Goal: Information Seeking & Learning: Learn about a topic

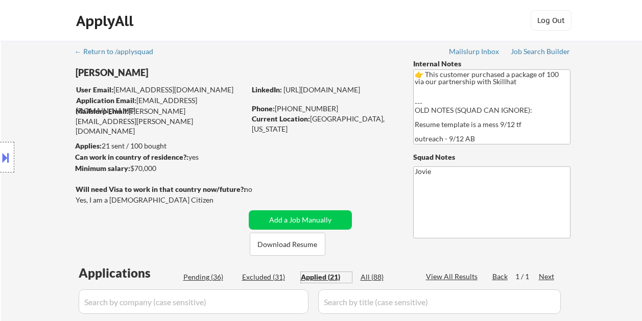
select select ""applied""
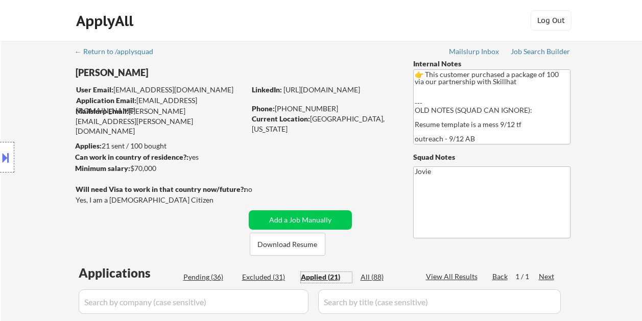
select select ""applied""
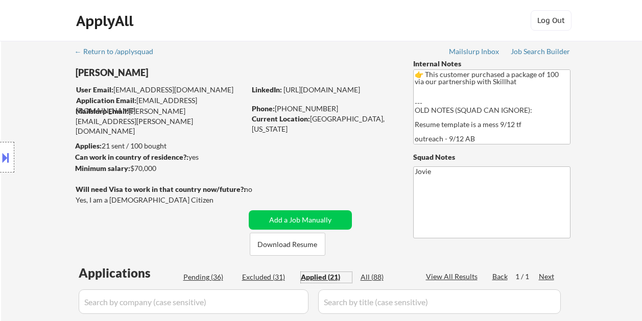
select select ""applied""
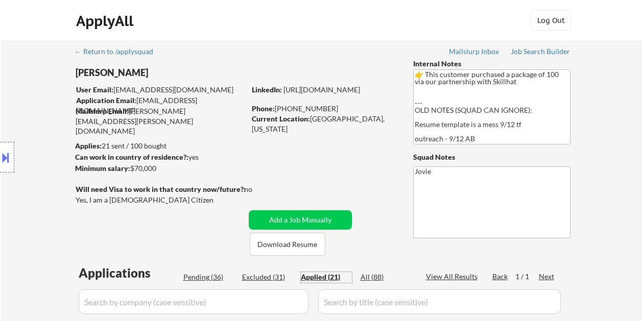
select select ""applied""
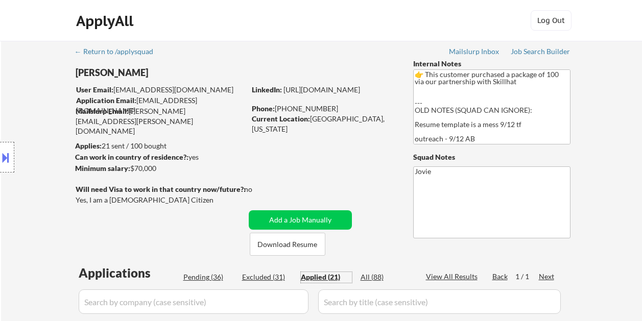
select select ""applied""
select select ""pending""
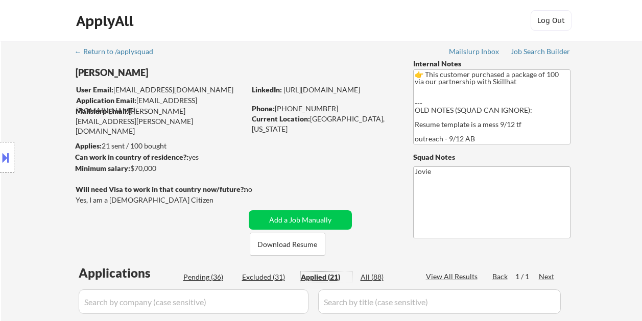
select select ""pending""
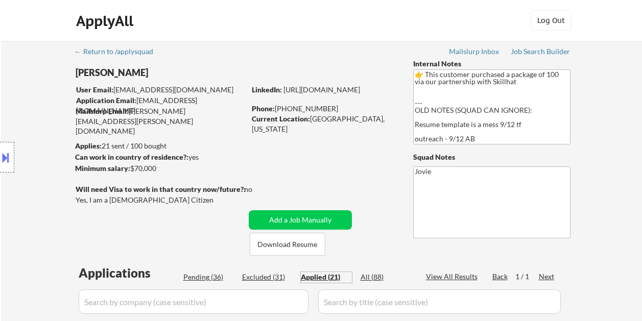
select select ""pending""
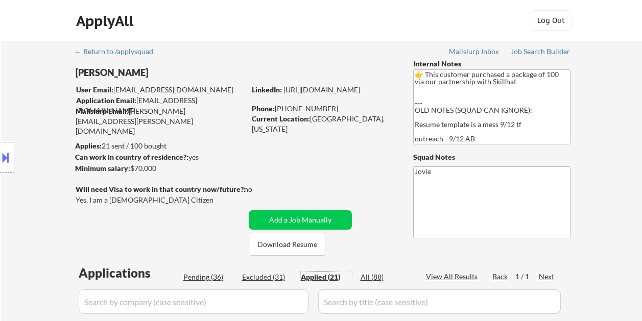
select select ""pending""
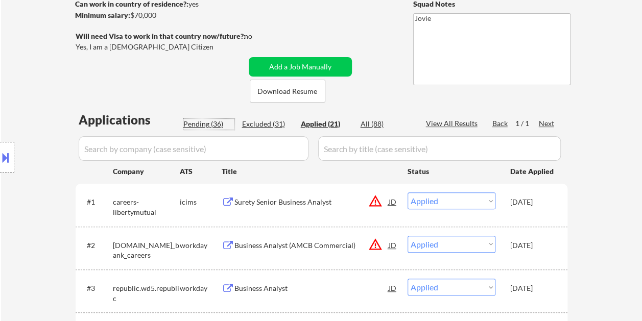
click at [203, 129] on div "Pending (36)" at bounding box center [208, 124] width 51 height 10
select select ""pending""
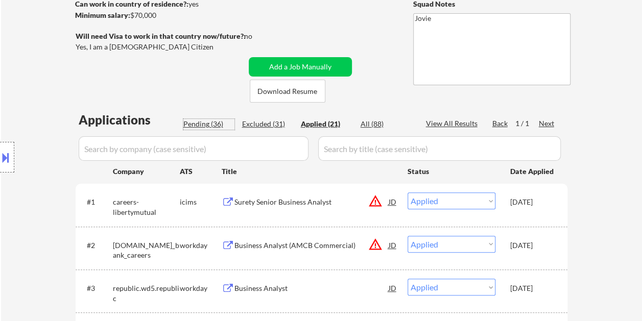
select select ""pending""
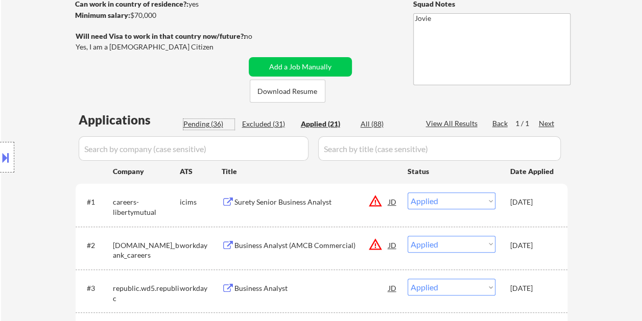
select select ""pending""
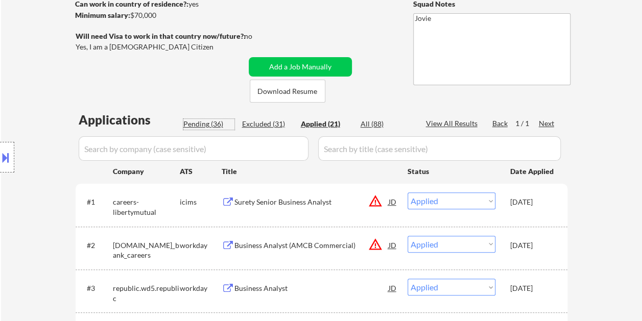
select select ""pending""
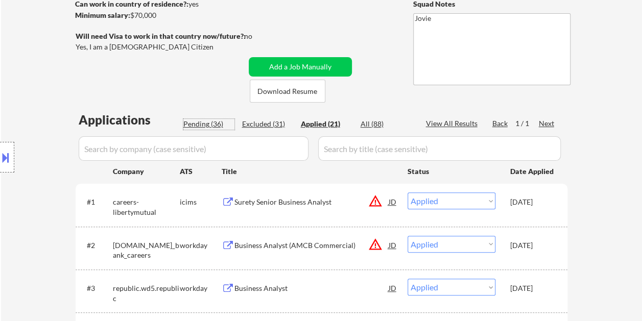
select select ""pending""
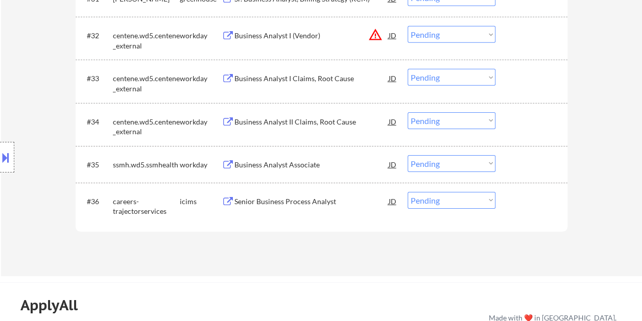
scroll to position [1570, 0]
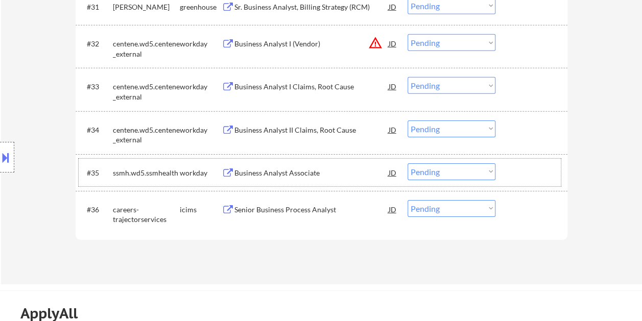
click at [514, 167] on div at bounding box center [532, 172] width 45 height 18
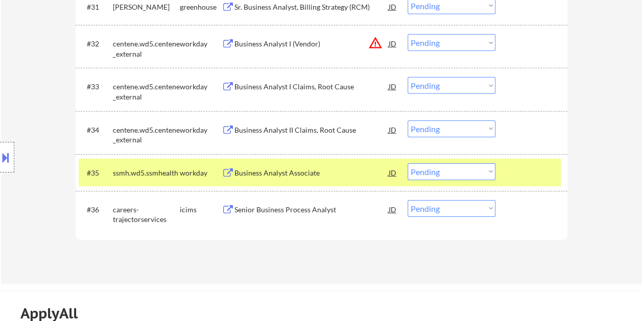
click at [342, 174] on div "Business Analyst Associate" at bounding box center [311, 173] width 154 height 10
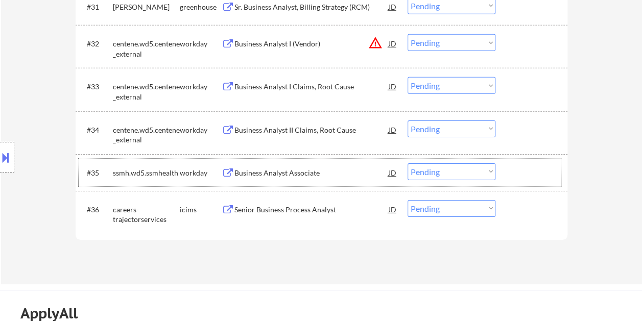
drag, startPoint x: 510, startPoint y: 168, endPoint x: 503, endPoint y: 177, distance: 10.6
click at [510, 169] on div at bounding box center [532, 172] width 45 height 18
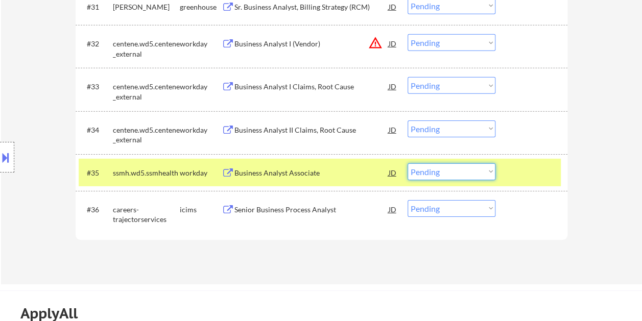
click at [488, 175] on select "Choose an option... Pending Applied Excluded (Questions) Excluded (Expired) Exc…" at bounding box center [451, 171] width 88 height 17
click at [407, 163] on select "Choose an option... Pending Applied Excluded (Questions) Excluded (Expired) Exc…" at bounding box center [451, 171] width 88 height 17
select select ""pending""
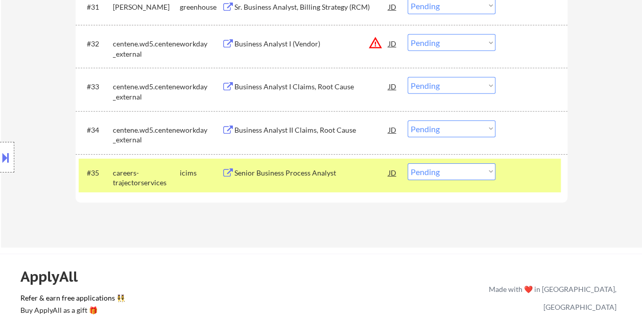
click at [542, 173] on div at bounding box center [532, 172] width 45 height 18
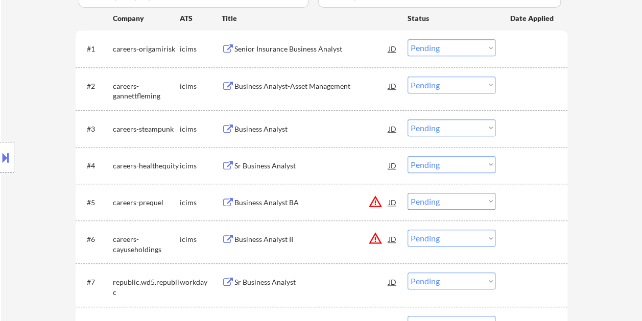
scroll to position [291, 0]
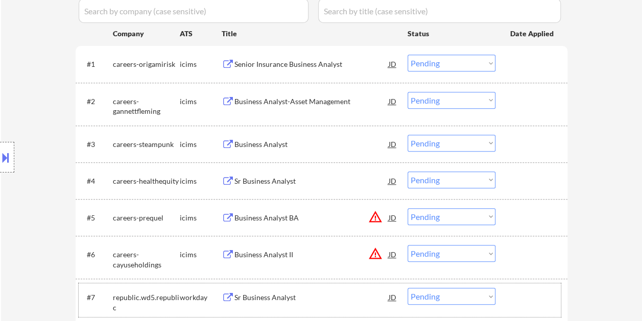
drag, startPoint x: 525, startPoint y: 315, endPoint x: 421, endPoint y: 302, distance: 105.0
click at [524, 315] on div "#7 republic.wd5.republic workday Sr Business Analyst JD warning_amber Choose an…" at bounding box center [320, 300] width 482 height 34
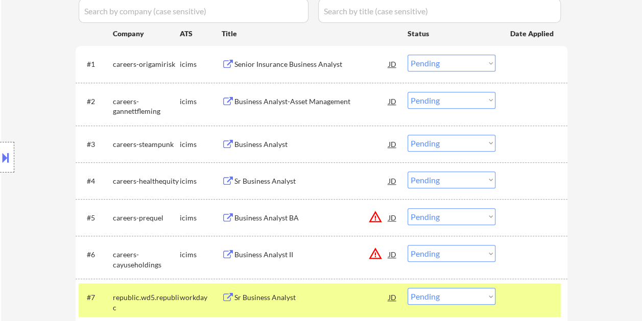
click at [342, 298] on div "Sr Business Analyst" at bounding box center [311, 298] width 154 height 10
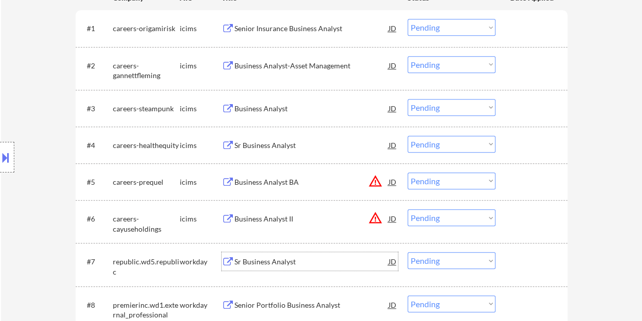
scroll to position [342, 0]
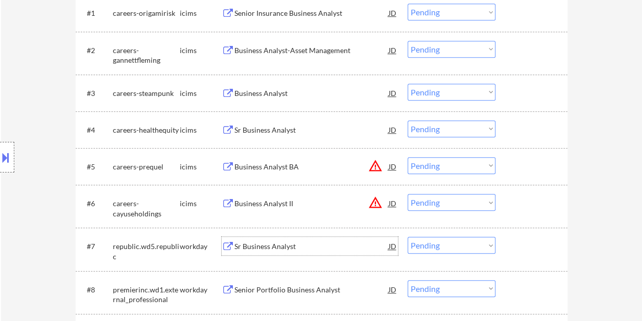
click at [512, 247] on div at bounding box center [532, 246] width 45 height 18
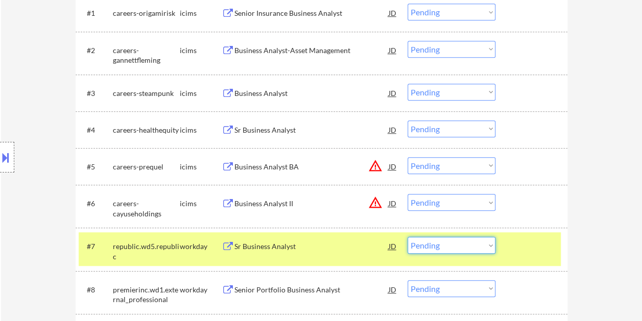
click at [481, 249] on select "Choose an option... Pending Applied Excluded (Questions) Excluded (Expired) Exc…" at bounding box center [451, 245] width 88 height 17
click at [407, 237] on select "Choose an option... Pending Applied Excluded (Questions) Excluded (Expired) Exc…" at bounding box center [451, 245] width 88 height 17
click at [527, 250] on div at bounding box center [532, 246] width 45 height 18
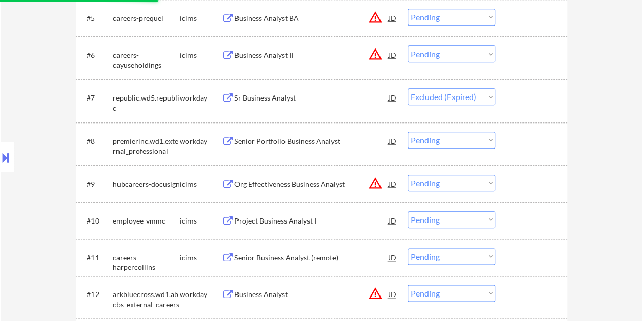
scroll to position [536, 0]
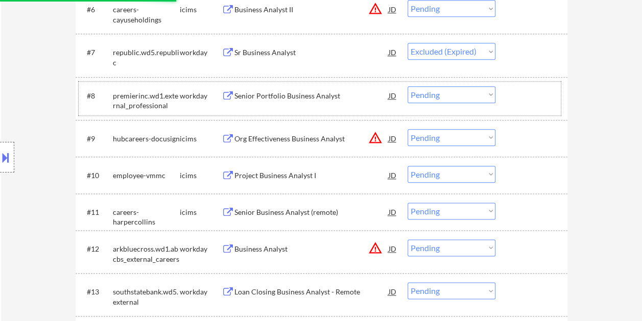
click at [535, 96] on div at bounding box center [532, 95] width 45 height 18
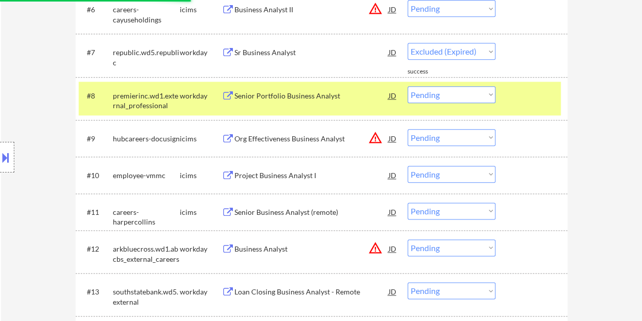
select select ""pending""
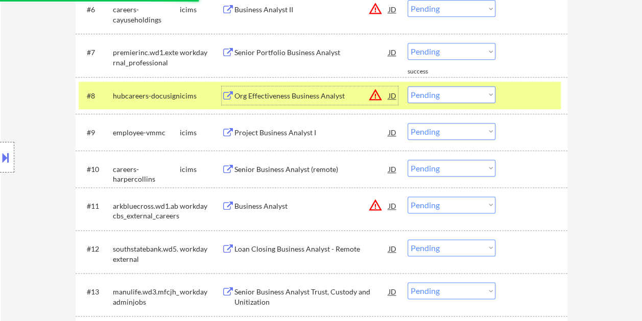
click at [270, 96] on div "Org Effectiveness Business Analyst" at bounding box center [311, 96] width 154 height 10
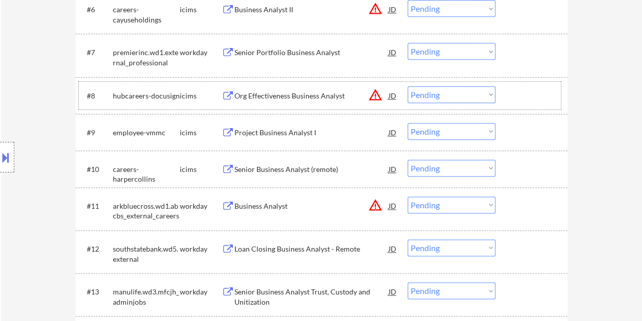
drag, startPoint x: 517, startPoint y: 95, endPoint x: 485, endPoint y: 92, distance: 32.3
click at [517, 95] on div at bounding box center [532, 95] width 45 height 18
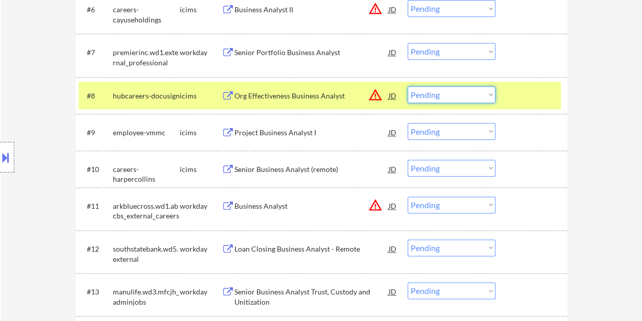
click at [484, 92] on select "Choose an option... Pending Applied Excluded (Questions) Excluded (Expired) Exc…" at bounding box center [451, 94] width 88 height 17
click at [407, 86] on select "Choose an option... Pending Applied Excluded (Questions) Excluded (Expired) Exc…" at bounding box center [451, 94] width 88 height 17
select select ""pending""
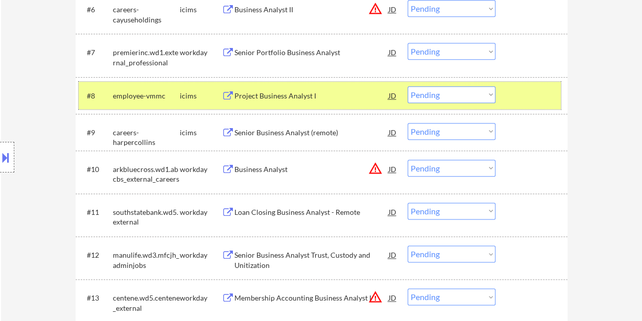
click at [541, 94] on div at bounding box center [532, 95] width 45 height 18
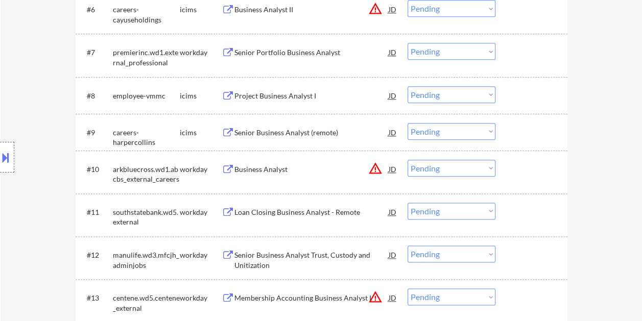
scroll to position [587, 0]
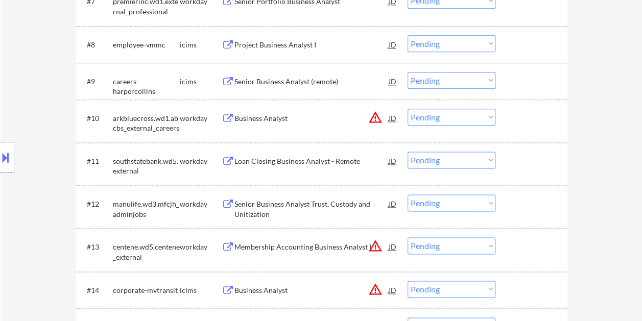
click at [525, 118] on div at bounding box center [532, 118] width 45 height 18
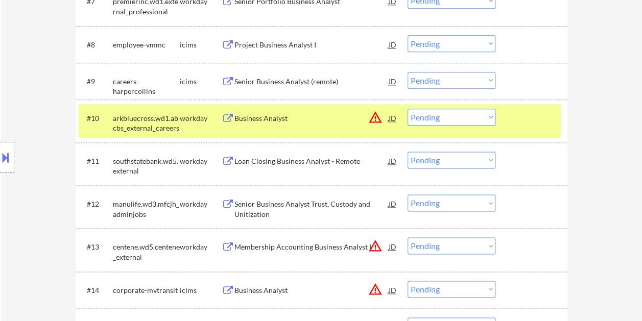
click at [301, 126] on div "#10 arkbluecross.wd1.abcbs_external_careers workday Business Analyst JD warning…" at bounding box center [320, 121] width 482 height 34
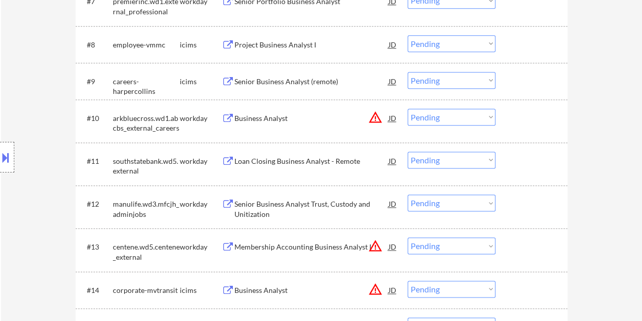
click at [513, 124] on div at bounding box center [532, 118] width 45 height 18
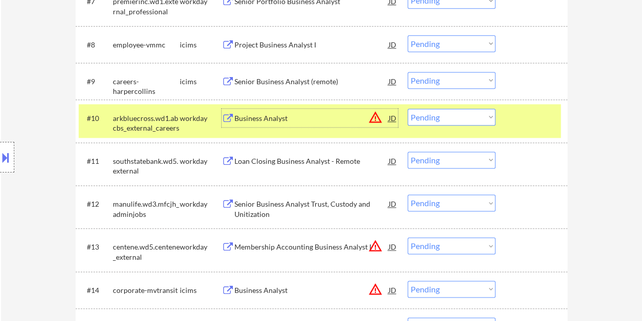
click at [317, 116] on div "Business Analyst" at bounding box center [311, 118] width 154 height 10
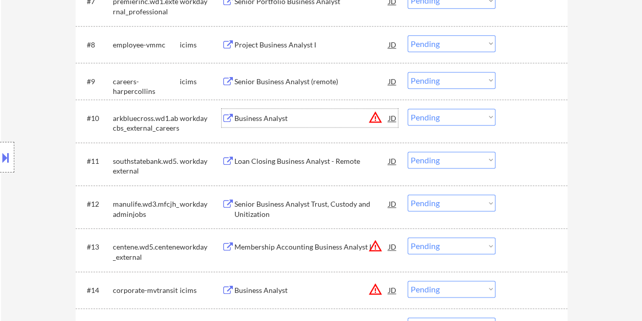
drag, startPoint x: 523, startPoint y: 119, endPoint x: 511, endPoint y: 116, distance: 13.1
click at [522, 119] on div at bounding box center [532, 118] width 45 height 18
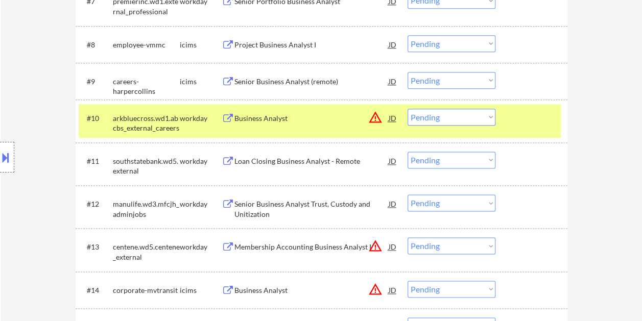
click at [487, 115] on select "Choose an option... Pending Applied Excluded (Questions) Excluded (Expired) Exc…" at bounding box center [451, 117] width 88 height 17
click at [407, 109] on select "Choose an option... Pending Applied Excluded (Questions) Excluded (Expired) Exc…" at bounding box center [451, 117] width 88 height 17
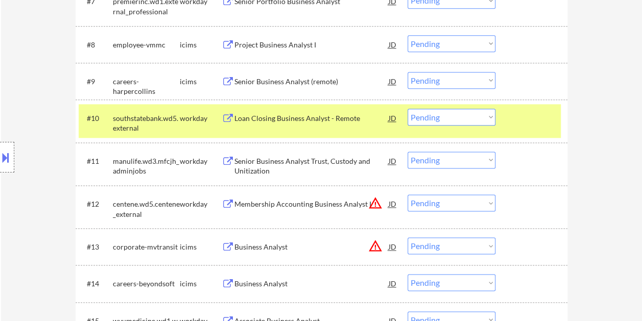
click at [503, 112] on div "#10 southstatebank.wd5.external workday Loan Closing Business Analyst - Remote …" at bounding box center [320, 121] width 482 height 34
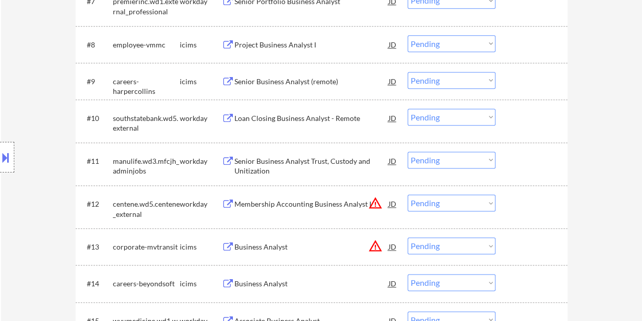
drag, startPoint x: 518, startPoint y: 112, endPoint x: 360, endPoint y: 123, distance: 158.1
click at [519, 112] on div at bounding box center [532, 118] width 45 height 18
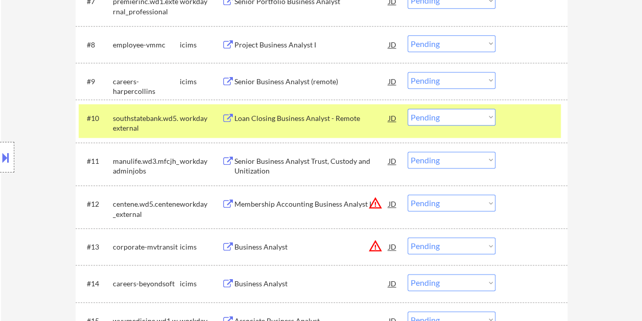
click at [286, 118] on div "Loan Closing Business Analyst - Remote" at bounding box center [311, 118] width 154 height 10
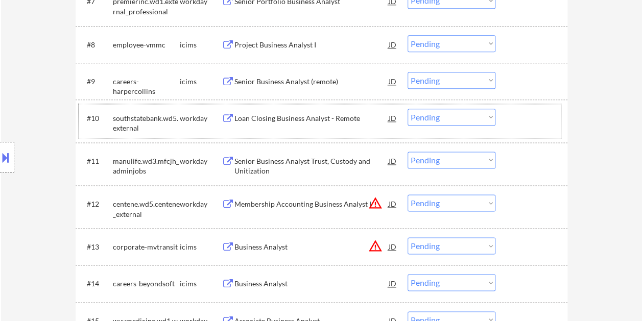
click at [526, 121] on div at bounding box center [532, 118] width 45 height 18
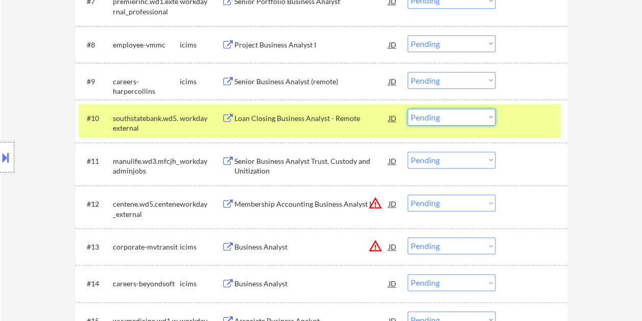
click at [486, 117] on select "Choose an option... Pending Applied Excluded (Questions) Excluded (Expired) Exc…" at bounding box center [451, 117] width 88 height 17
click at [407, 109] on select "Choose an option... Pending Applied Excluded (Questions) Excluded (Expired) Exc…" at bounding box center [451, 117] width 88 height 17
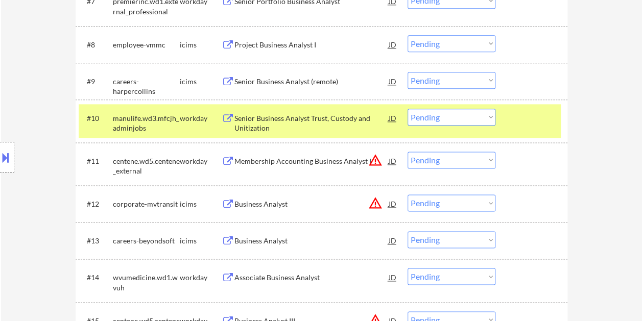
click at [523, 125] on div at bounding box center [532, 118] width 45 height 18
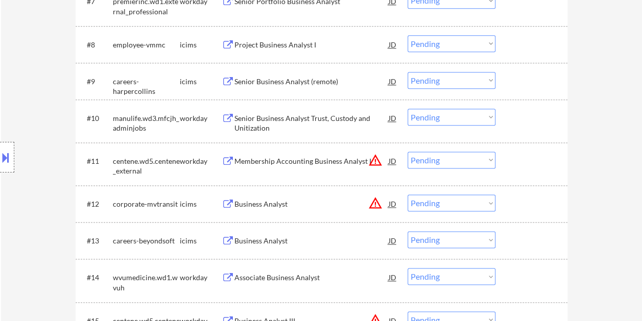
click at [530, 124] on div at bounding box center [532, 118] width 45 height 18
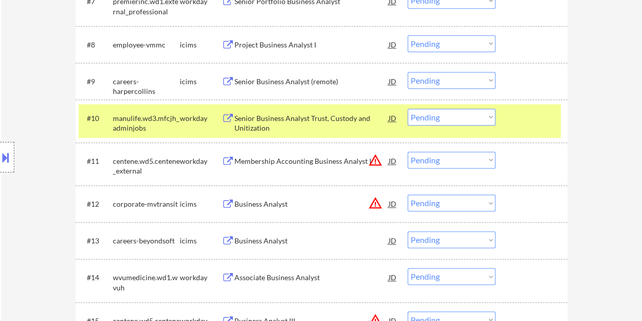
click at [329, 122] on div "Senior Business Analyst Trust, Custody and Unitization" at bounding box center [311, 123] width 154 height 20
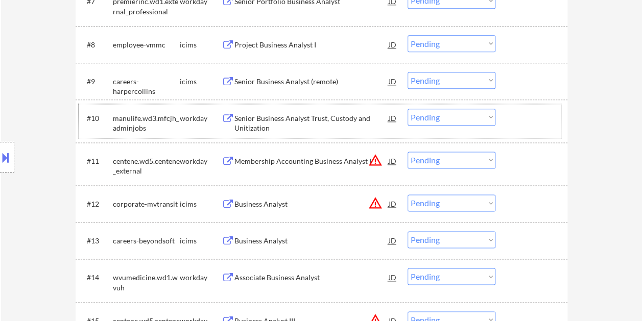
click at [526, 122] on div at bounding box center [532, 118] width 45 height 18
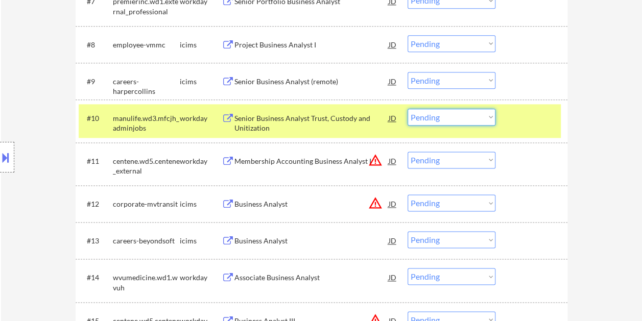
click at [490, 117] on select "Choose an option... Pending Applied Excluded (Questions) Excluded (Expired) Exc…" at bounding box center [451, 117] width 88 height 17
click at [407, 109] on select "Choose an option... Pending Applied Excluded (Questions) Excluded (Expired) Exc…" at bounding box center [451, 117] width 88 height 17
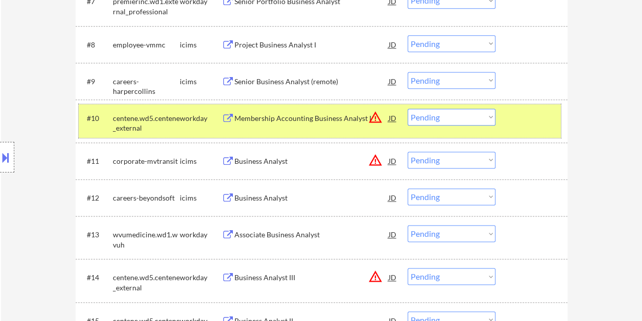
click at [514, 120] on div at bounding box center [532, 118] width 45 height 18
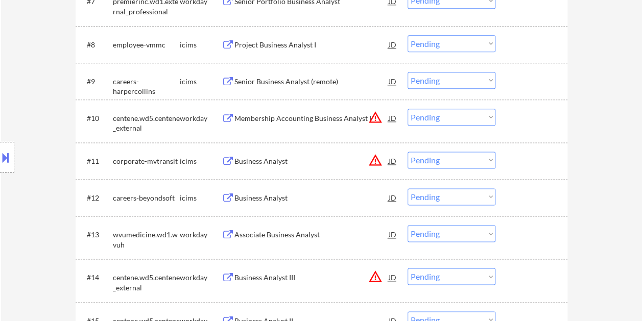
click at [486, 118] on select "Choose an option... Pending Applied Excluded (Questions) Excluded (Expired) Exc…" at bounding box center [451, 117] width 88 height 17
click at [407, 109] on select "Choose an option... Pending Applied Excluded (Questions) Excluded (Expired) Exc…" at bounding box center [451, 117] width 88 height 17
select select ""pending""
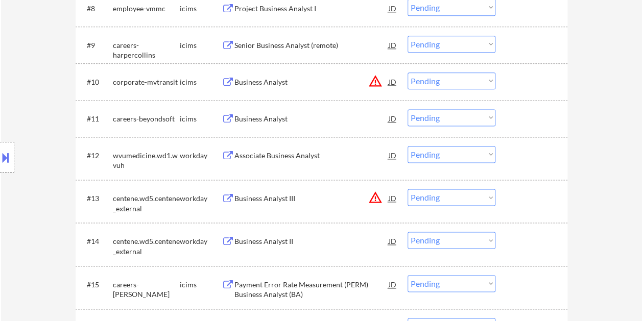
scroll to position [638, 0]
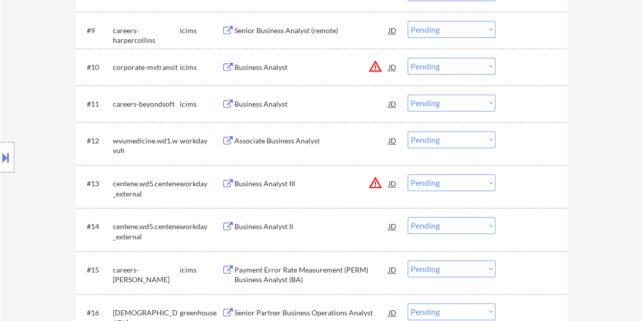
click at [524, 141] on div at bounding box center [532, 140] width 45 height 18
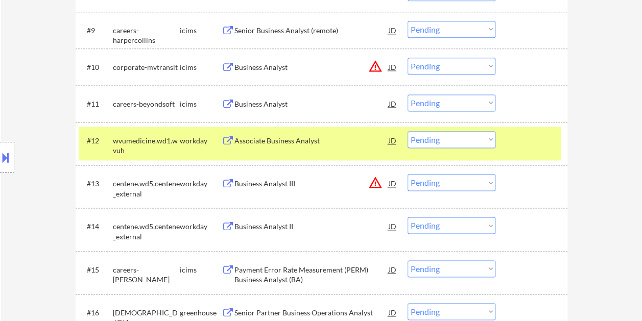
click at [521, 145] on div at bounding box center [532, 140] width 45 height 18
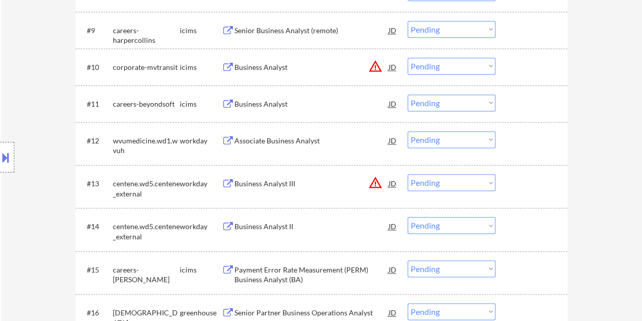
drag, startPoint x: 531, startPoint y: 137, endPoint x: 523, endPoint y: 139, distance: 8.6
click at [531, 136] on div at bounding box center [532, 140] width 45 height 18
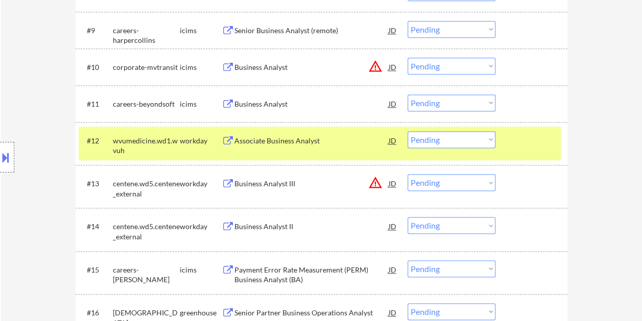
click at [256, 142] on div "Associate Business Analyst" at bounding box center [311, 141] width 154 height 10
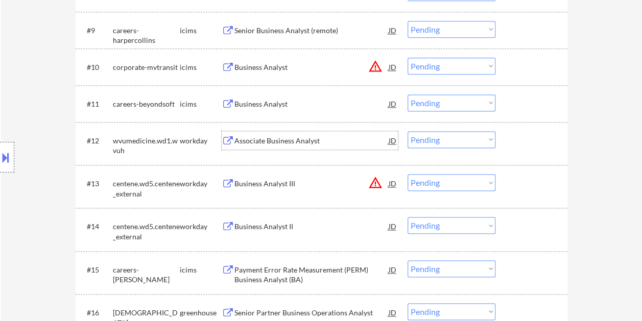
click at [539, 150] on div "#12 wvumedicine.wd1.wvuh workday Associate Business Analyst JD warning_amber Ch…" at bounding box center [320, 144] width 482 height 34
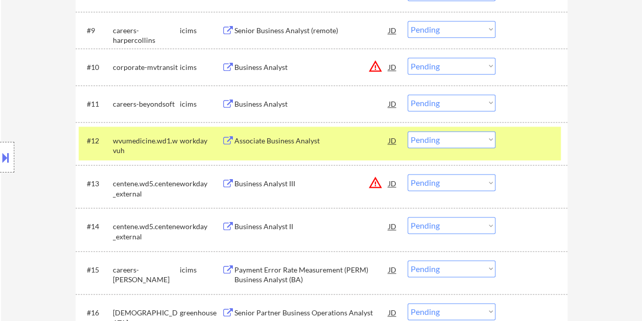
click at [479, 142] on select "Choose an option... Pending Applied Excluded (Questions) Excluded (Expired) Exc…" at bounding box center [451, 139] width 88 height 17
click at [407, 131] on select "Choose an option... Pending Applied Excluded (Questions) Excluded (Expired) Exc…" at bounding box center [451, 139] width 88 height 17
select select ""pending""
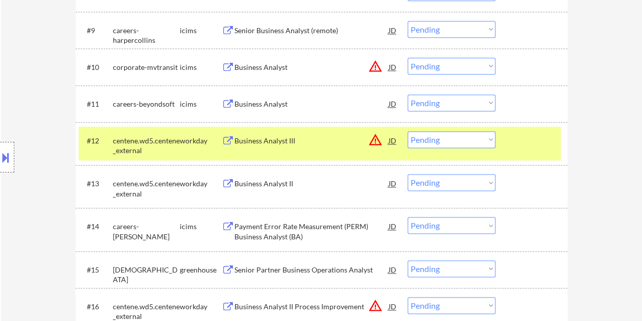
click at [510, 149] on div "#12 centene.wd5.centene_external workday Business Analyst III JD warning_amber …" at bounding box center [320, 144] width 482 height 34
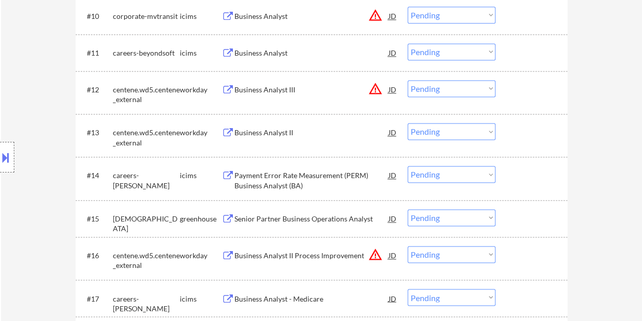
scroll to position [740, 0]
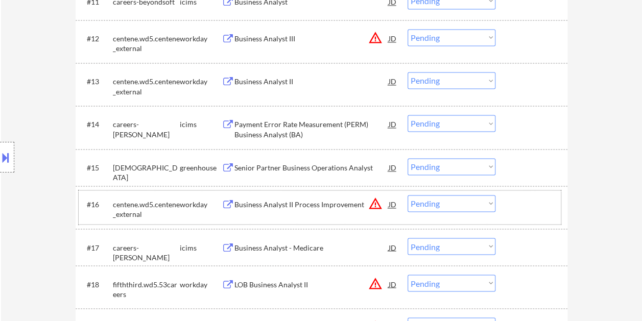
click at [516, 196] on div at bounding box center [532, 204] width 45 height 18
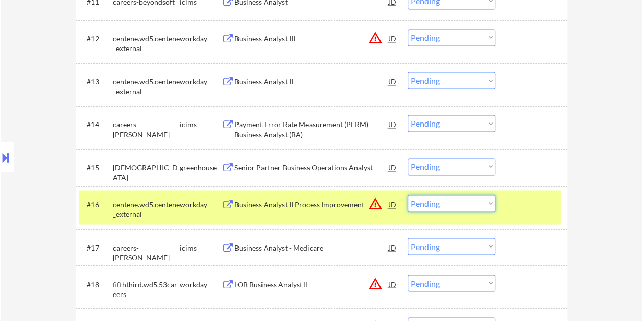
click at [487, 205] on select "Choose an option... Pending Applied Excluded (Questions) Excluded (Expired) Exc…" at bounding box center [451, 203] width 88 height 17
click at [407, 195] on select "Choose an option... Pending Applied Excluded (Questions) Excluded (Expired) Exc…" at bounding box center [451, 203] width 88 height 17
select select ""pending""
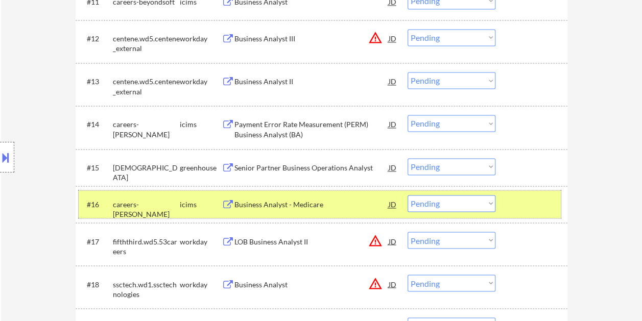
click at [524, 198] on div at bounding box center [532, 204] width 45 height 18
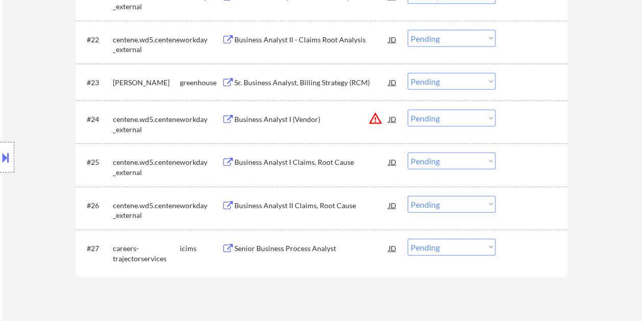
scroll to position [1155, 0]
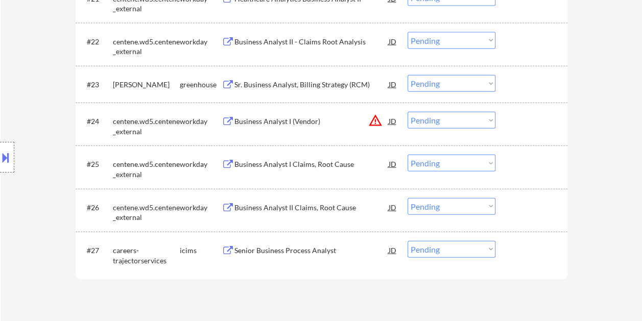
drag, startPoint x: 528, startPoint y: 91, endPoint x: 379, endPoint y: 83, distance: 149.3
click at [527, 91] on div at bounding box center [532, 84] width 45 height 18
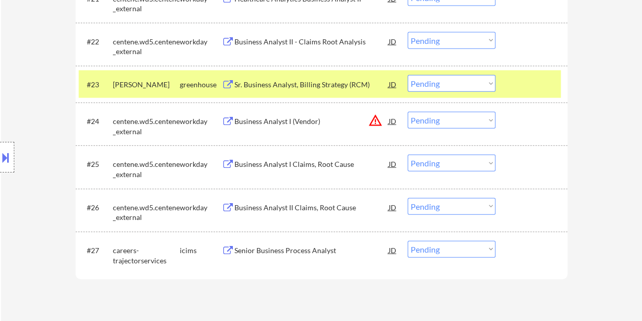
click at [314, 85] on div "Sr. Business Analyst, Billing Strategy (RCM)" at bounding box center [311, 85] width 154 height 10
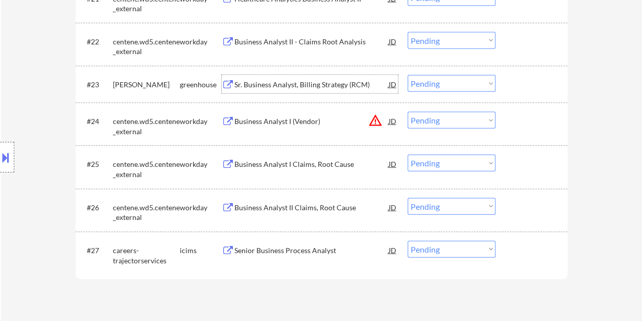
click at [524, 88] on div at bounding box center [532, 84] width 45 height 18
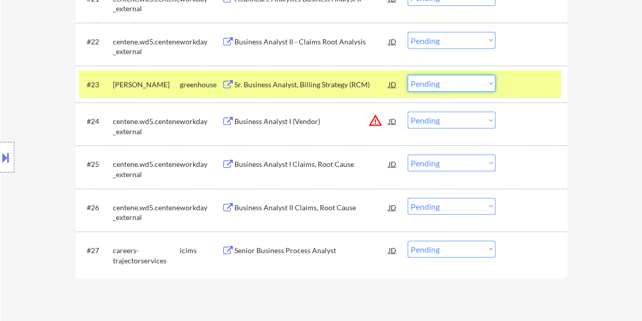
click at [493, 83] on select "Choose an option... Pending Applied Excluded (Questions) Excluded (Expired) Exc…" at bounding box center [451, 83] width 88 height 17
click at [407, 75] on select "Choose an option... Pending Applied Excluded (Questions) Excluded (Expired) Exc…" at bounding box center [451, 83] width 88 height 17
select select ""pending""
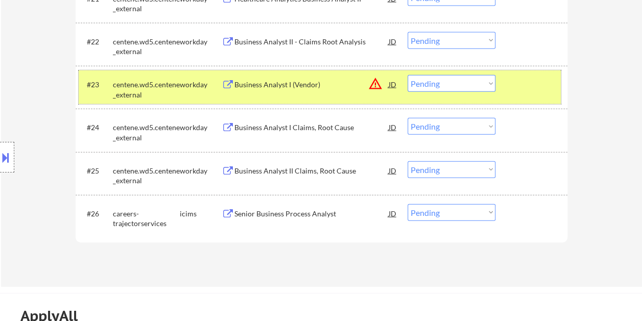
click at [532, 93] on div "#23 centene.wd5.centene_external workday Business Analyst I (Vendor) JD warning…" at bounding box center [320, 87] width 482 height 34
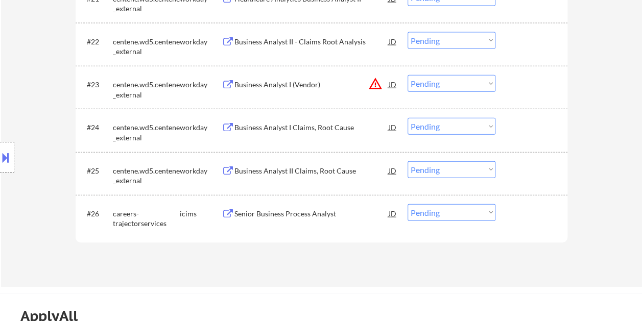
click at [534, 174] on div at bounding box center [532, 170] width 45 height 18
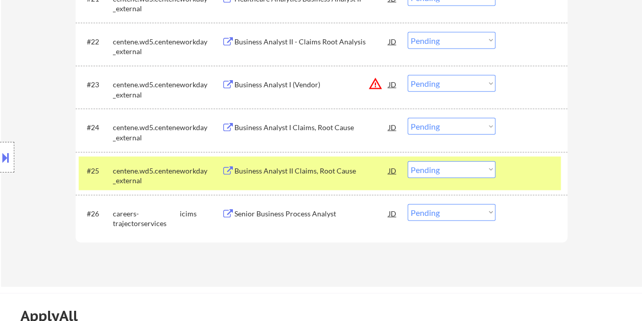
click at [489, 168] on select "Choose an option... Pending Applied Excluded (Questions) Excluded (Expired) Exc…" at bounding box center [451, 169] width 88 height 17
click at [407, 161] on select "Choose an option... Pending Applied Excluded (Questions) Excluded (Expired) Exc…" at bounding box center [451, 169] width 88 height 17
select select ""pending""
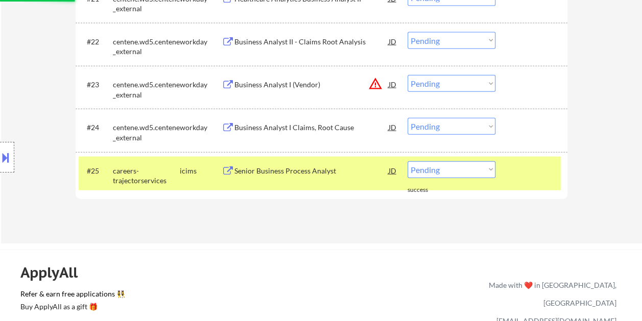
click at [524, 177] on div at bounding box center [532, 170] width 45 height 18
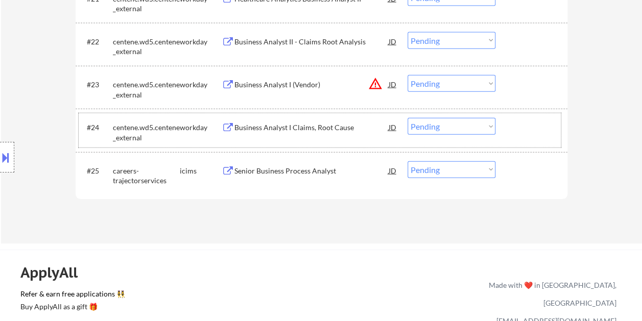
click at [514, 120] on div at bounding box center [532, 127] width 45 height 18
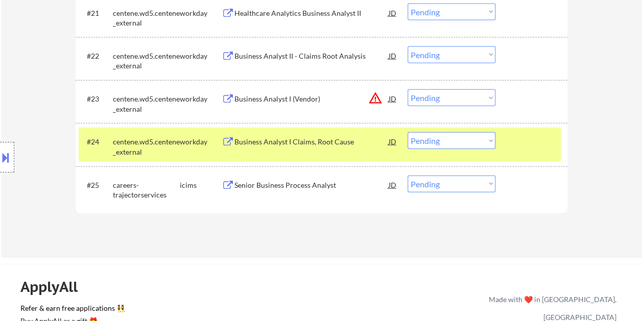
scroll to position [1104, 0]
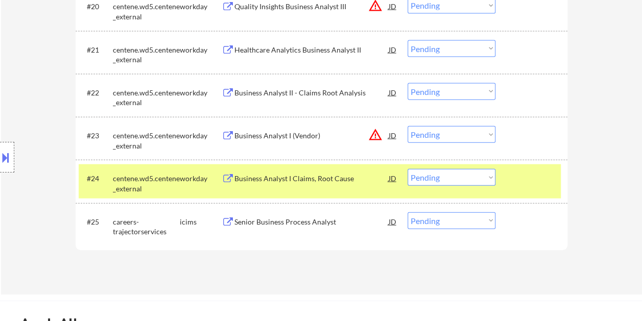
click at [542, 180] on div at bounding box center [532, 178] width 45 height 18
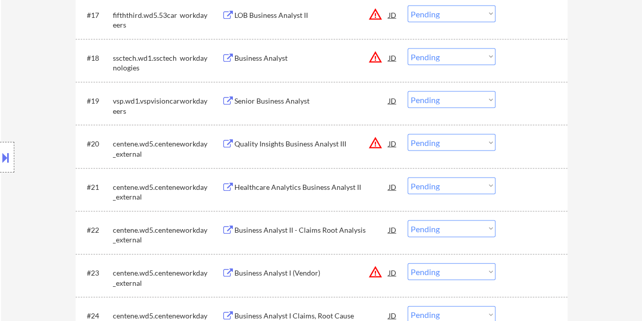
scroll to position [961, 0]
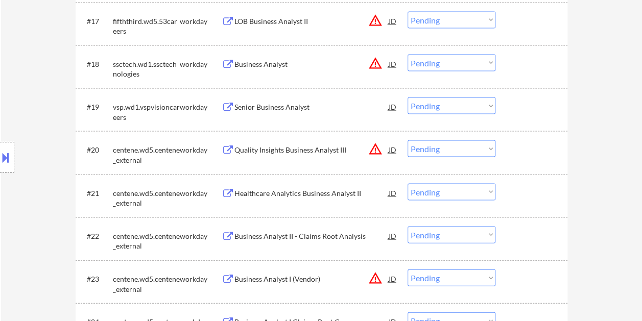
drag, startPoint x: 529, startPoint y: 104, endPoint x: 508, endPoint y: 110, distance: 21.8
click at [528, 106] on div at bounding box center [532, 106] width 45 height 18
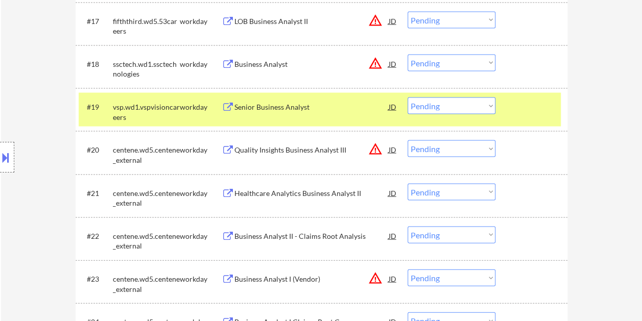
click at [301, 113] on div "Senior Business Analyst" at bounding box center [311, 106] width 154 height 18
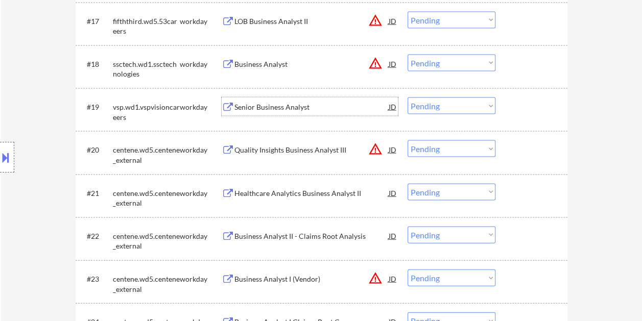
click at [525, 107] on div at bounding box center [532, 106] width 45 height 18
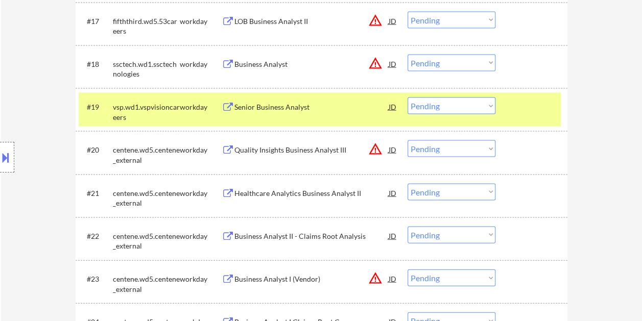
click at [490, 101] on select "Choose an option... Pending Applied Excluded (Questions) Excluded (Expired) Exc…" at bounding box center [451, 105] width 88 height 17
click at [407, 97] on select "Choose an option... Pending Applied Excluded (Questions) Excluded (Expired) Exc…" at bounding box center [451, 105] width 88 height 17
select select ""pending""
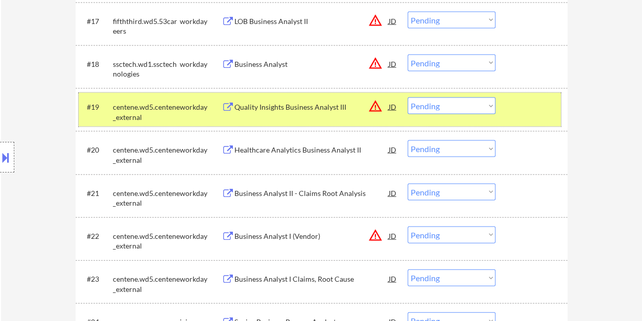
click at [547, 110] on div at bounding box center [532, 106] width 45 height 18
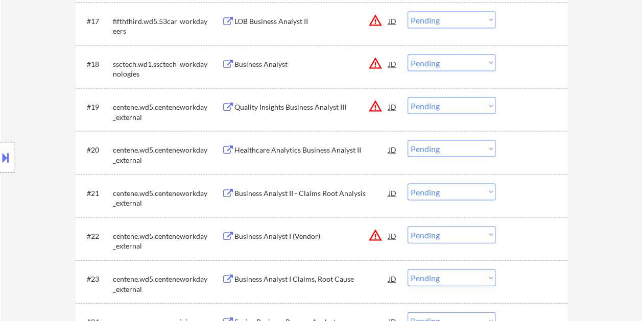
click at [549, 70] on div at bounding box center [532, 63] width 45 height 18
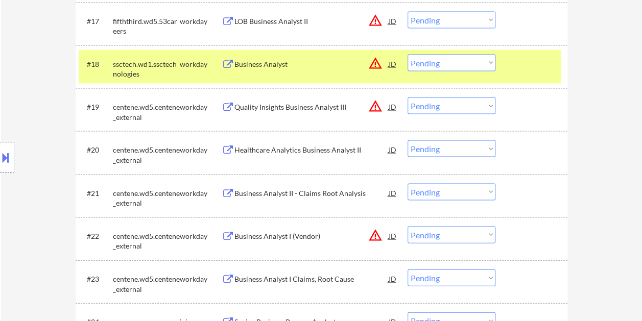
click at [304, 67] on div "Business Analyst" at bounding box center [311, 64] width 154 height 10
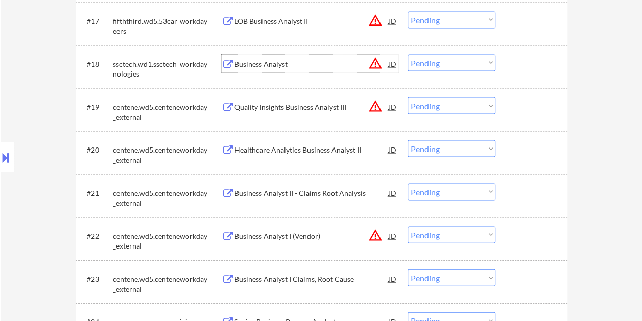
click at [527, 63] on div at bounding box center [532, 63] width 45 height 18
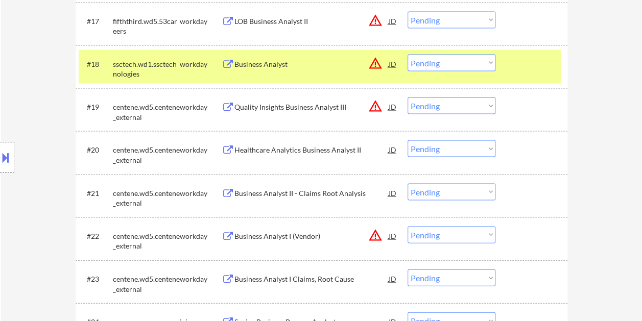
click at [490, 61] on select "Choose an option... Pending Applied Excluded (Questions) Excluded (Expired) Exc…" at bounding box center [451, 62] width 88 height 17
click at [407, 54] on select "Choose an option... Pending Applied Excluded (Questions) Excluded (Expired) Exc…" at bounding box center [451, 62] width 88 height 17
select select ""pending""
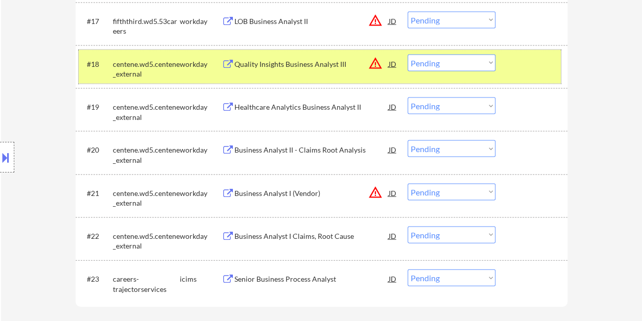
click at [528, 71] on div at bounding box center [532, 63] width 45 height 18
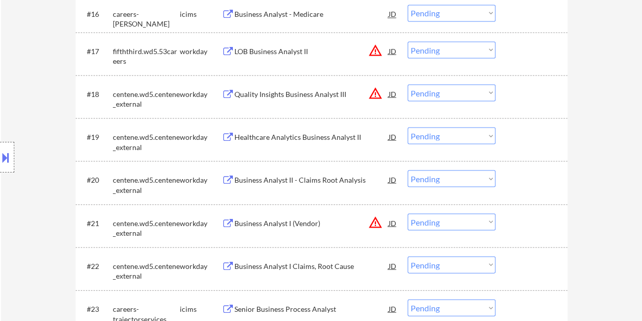
scroll to position [910, 0]
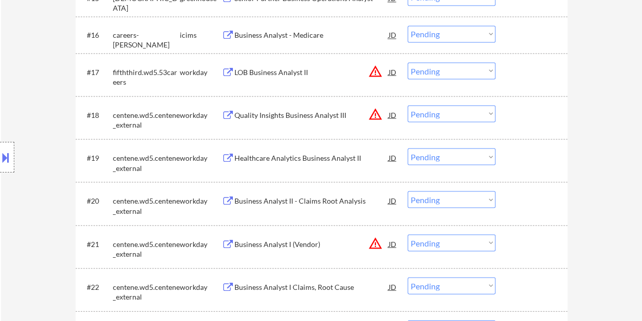
click at [526, 66] on div at bounding box center [532, 71] width 45 height 18
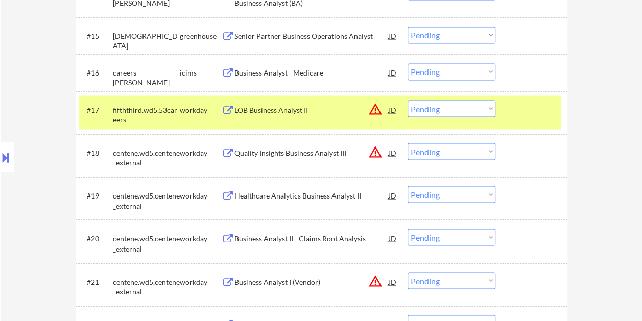
scroll to position [844, 0]
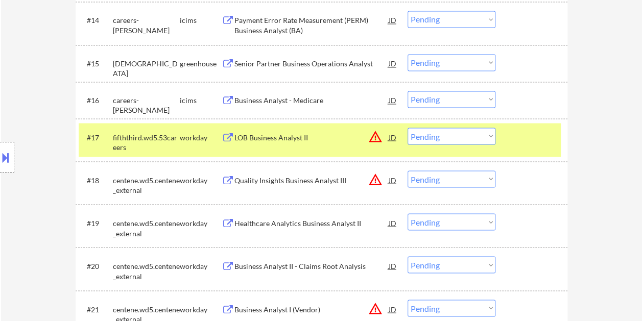
drag, startPoint x: 538, startPoint y: 134, endPoint x: 528, endPoint y: 134, distance: 10.2
click at [538, 134] on div at bounding box center [532, 137] width 45 height 18
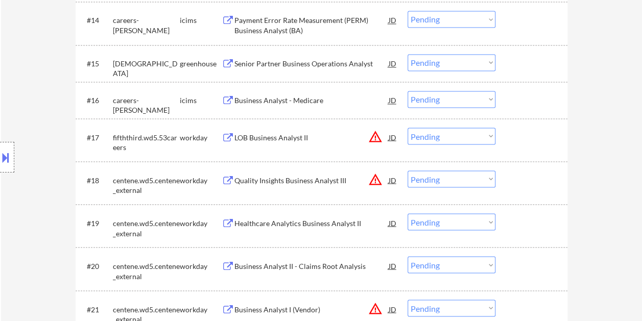
click at [527, 135] on div at bounding box center [532, 137] width 45 height 18
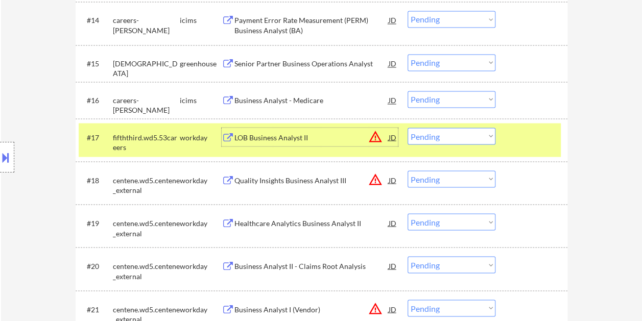
click at [271, 132] on div "LOB Business Analyst II" at bounding box center [311, 137] width 154 height 10
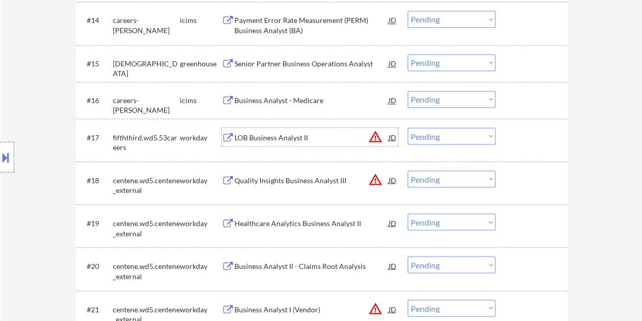
click at [509, 139] on div "#17 fifththird.wd5.53careers workday LOB Business Analyst II JD warning_amber C…" at bounding box center [320, 140] width 482 height 34
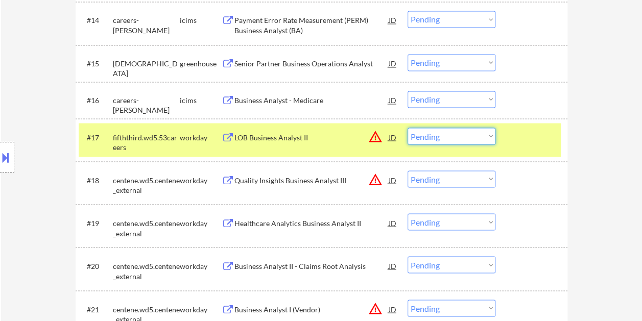
click at [489, 136] on select "Choose an option... Pending Applied Excluded (Questions) Excluded (Expired) Exc…" at bounding box center [451, 136] width 88 height 17
click at [407, 128] on select "Choose an option... Pending Applied Excluded (Questions) Excluded (Expired) Exc…" at bounding box center [451, 136] width 88 height 17
select select ""pending""
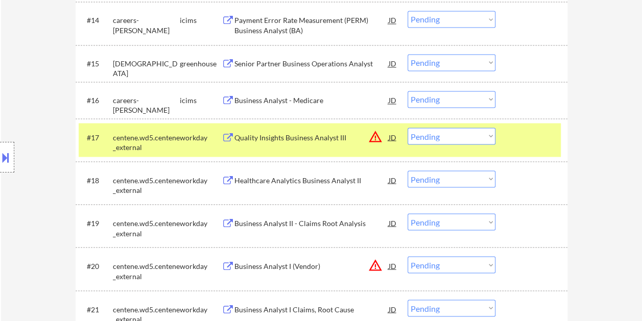
click at [518, 134] on div at bounding box center [532, 137] width 45 height 18
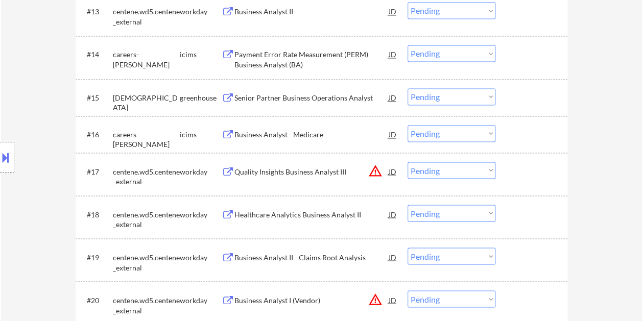
scroll to position [793, 0]
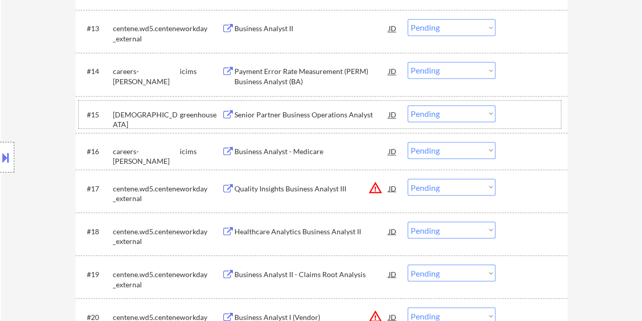
click at [515, 109] on div at bounding box center [532, 114] width 45 height 18
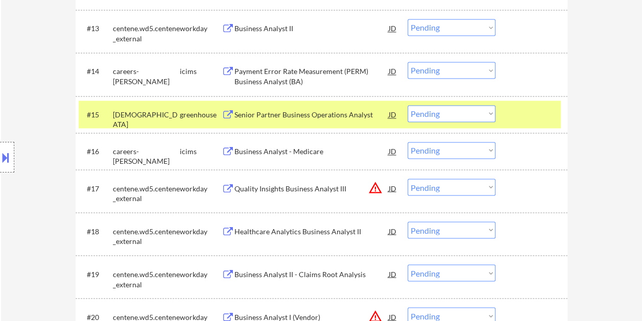
click at [515, 109] on div at bounding box center [532, 114] width 45 height 18
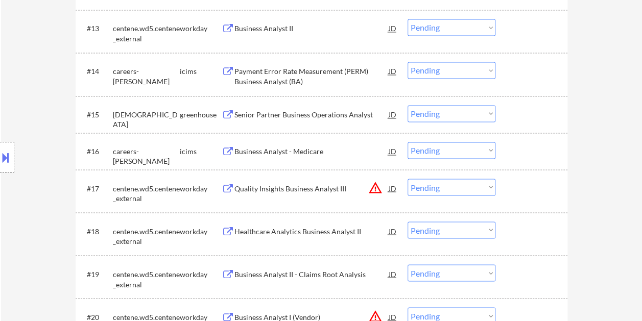
click at [515, 109] on div at bounding box center [532, 114] width 45 height 18
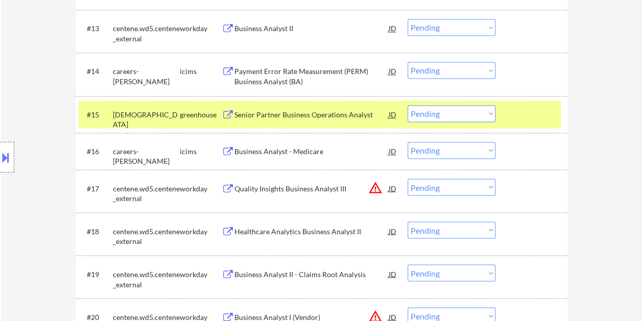
click at [515, 109] on div at bounding box center [532, 114] width 45 height 18
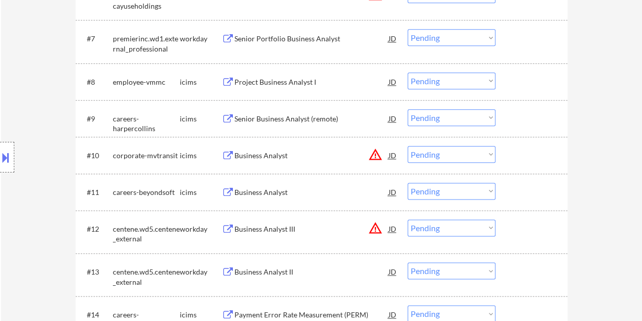
scroll to position [534, 0]
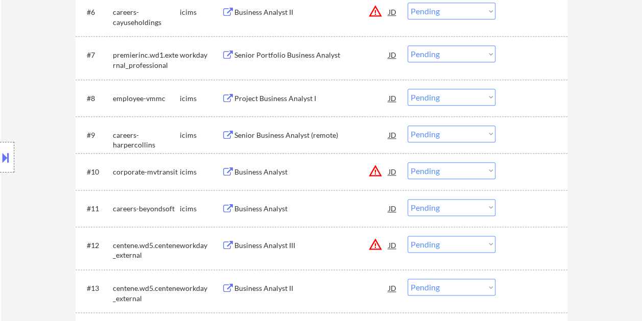
drag, startPoint x: 531, startPoint y: 63, endPoint x: 373, endPoint y: 64, distance: 158.8
click at [531, 63] on div "#7 premierinc.wd1.external_professional workday Senior Portfolio Business Analy…" at bounding box center [320, 58] width 482 height 34
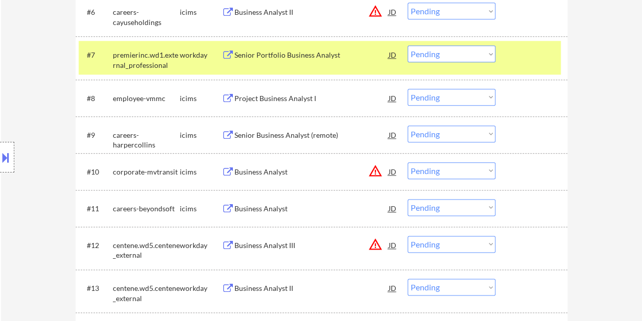
click at [329, 58] on div "Senior Portfolio Business Analyst" at bounding box center [311, 55] width 154 height 10
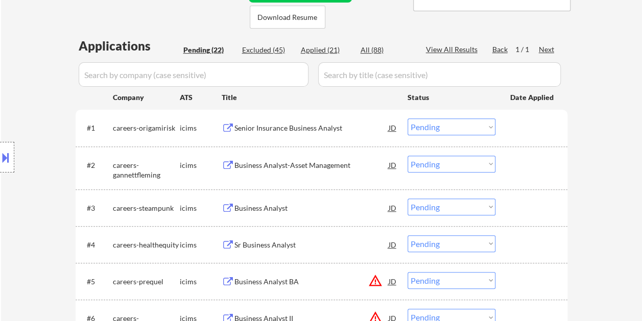
scroll to position [278, 0]
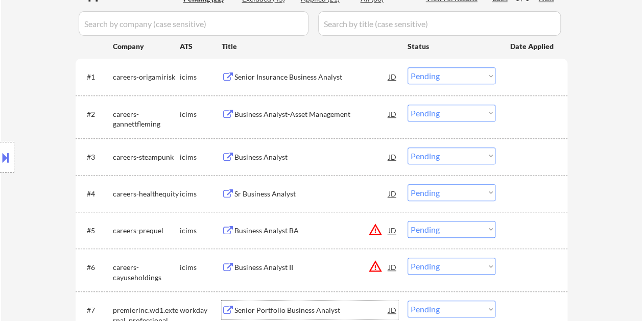
click at [532, 69] on div at bounding box center [532, 76] width 45 height 18
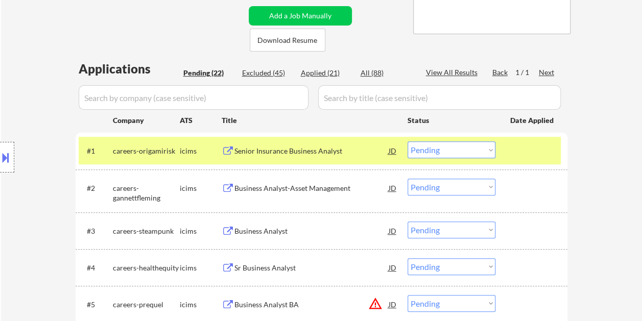
scroll to position [196, 0]
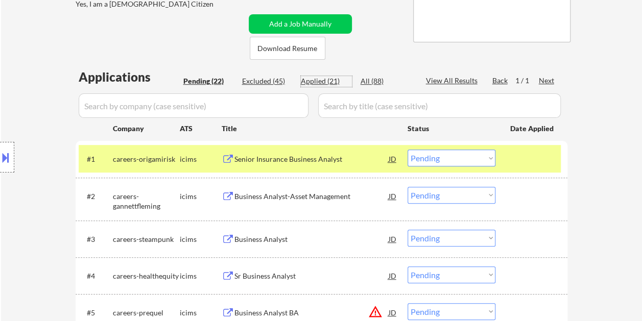
click at [332, 81] on div "Applied (21)" at bounding box center [326, 81] width 51 height 10
select select ""applied""
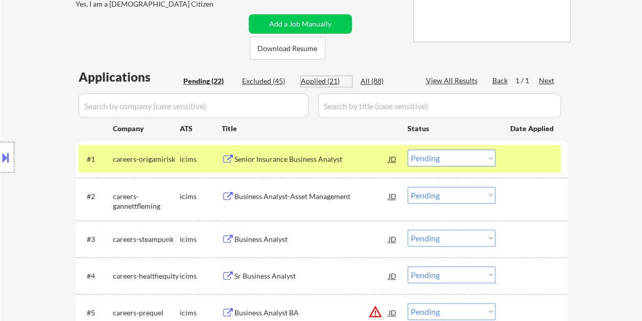
select select ""applied""
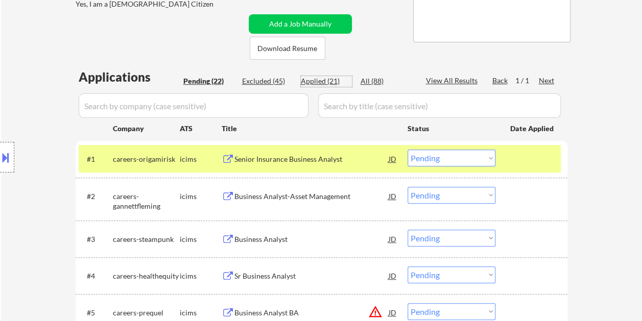
select select ""applied""
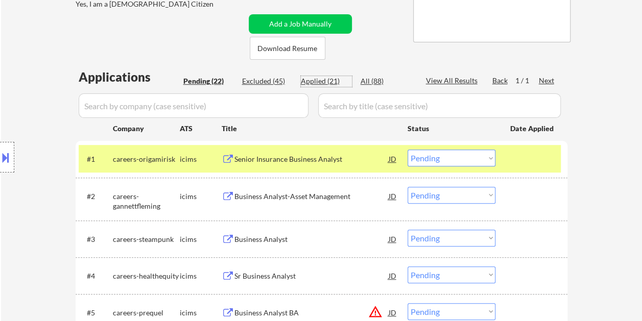
select select ""applied""
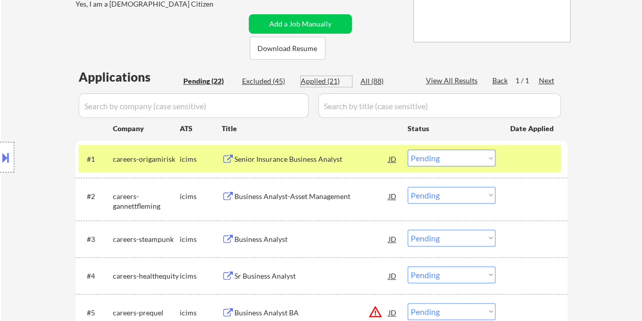
select select ""applied""
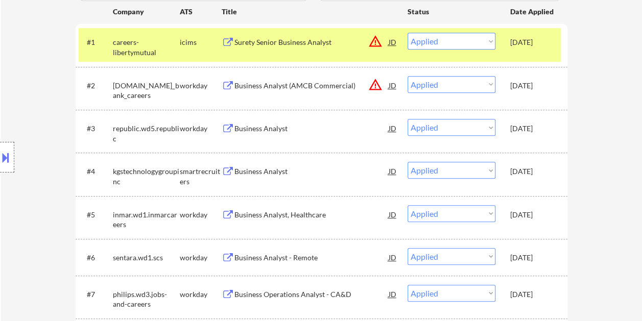
scroll to position [321, 0]
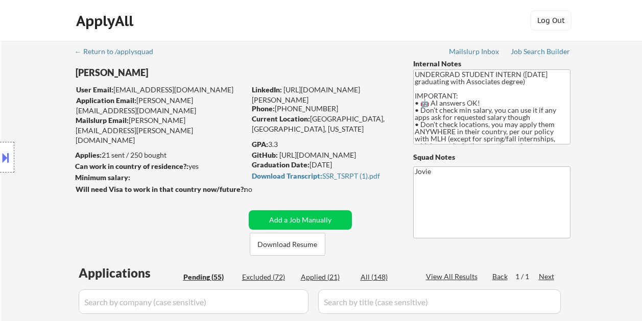
select select ""pending""
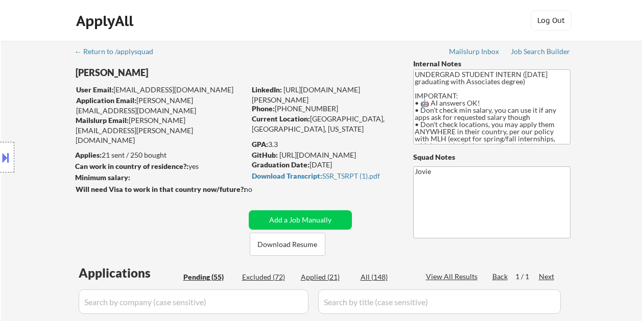
select select ""pending""
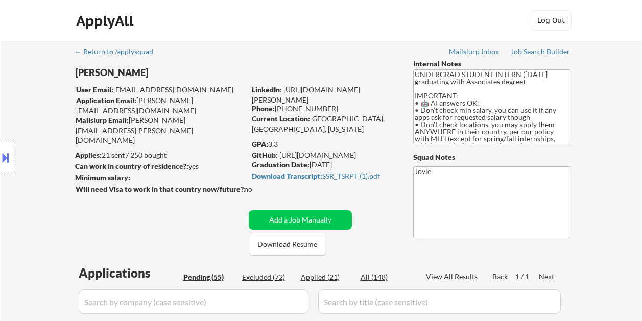
select select ""pending""
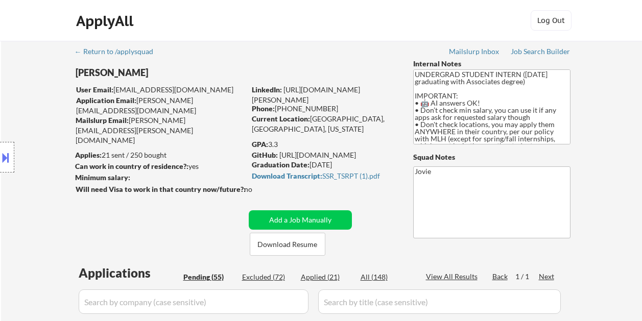
select select ""pending""
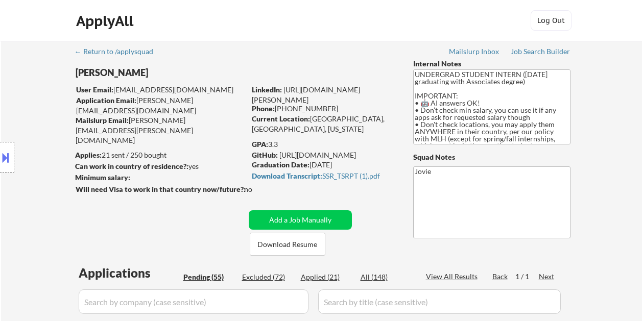
select select ""pending""
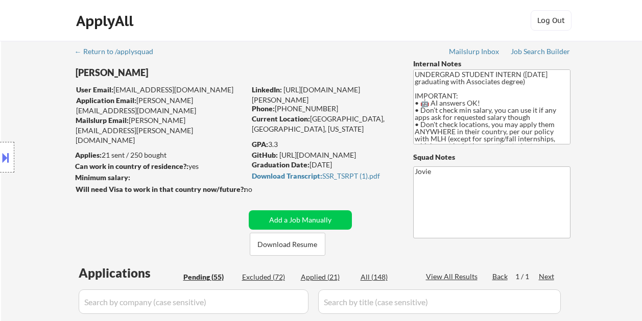
select select ""pending""
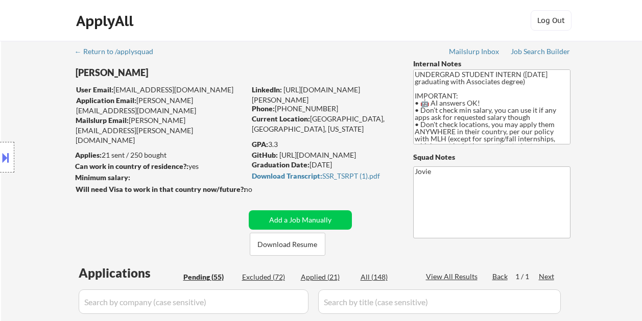
select select ""pending""
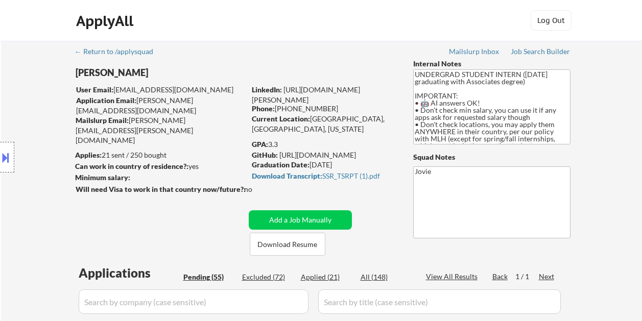
select select ""pending""
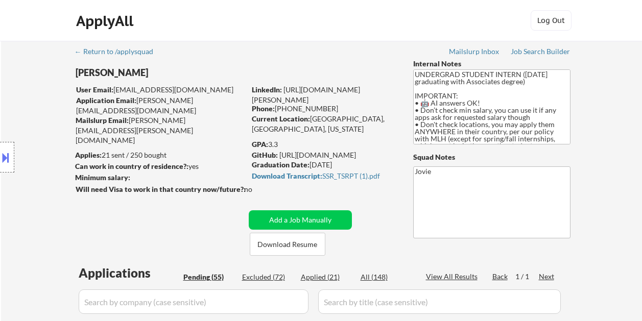
select select ""pending""
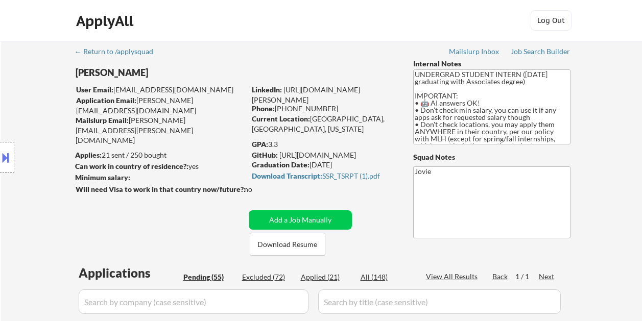
select select ""pending""
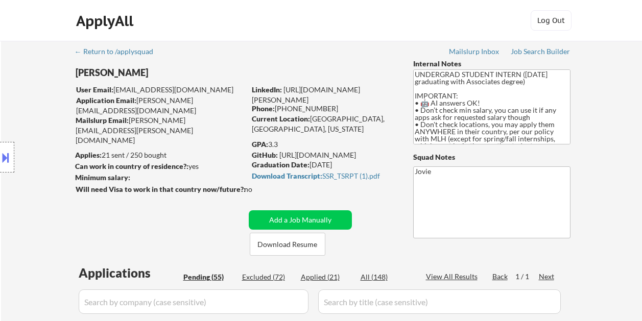
select select ""pending""
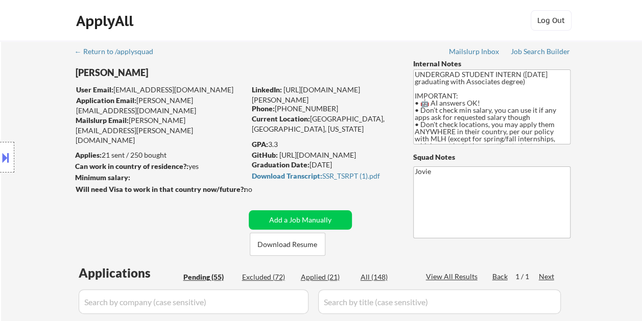
click at [179, 157] on div "Location Inclusions: country:[GEOGRAPHIC_DATA]" at bounding box center [91, 157] width 183 height 189
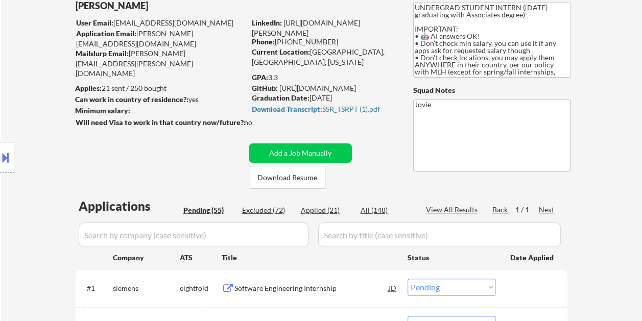
scroll to position [51, 0]
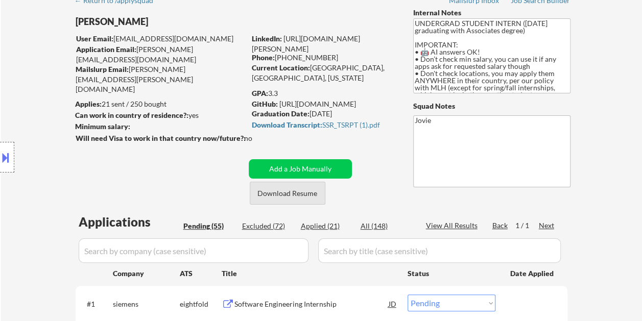
click at [289, 193] on button "Download Resume" at bounding box center [288, 193] width 76 height 23
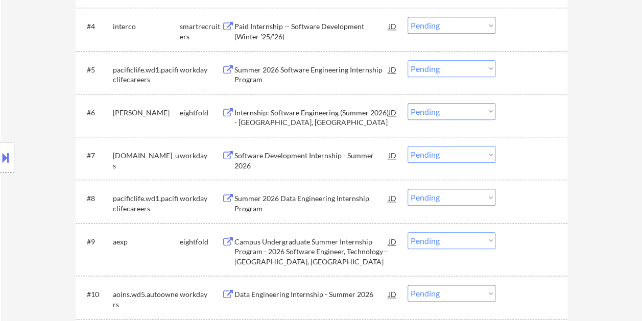
scroll to position [434, 0]
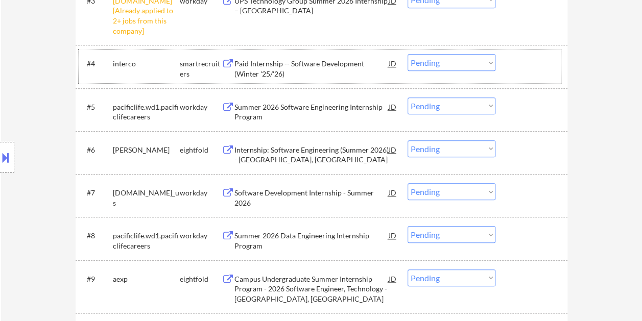
click at [521, 63] on div at bounding box center [532, 63] width 45 height 18
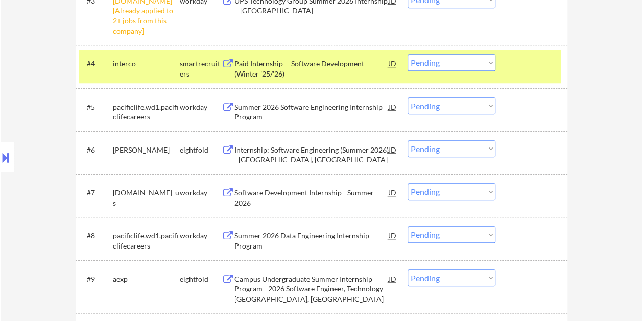
click at [269, 60] on div "Paid Internship -- Software Development (Winter '25/'26)" at bounding box center [311, 69] width 154 height 20
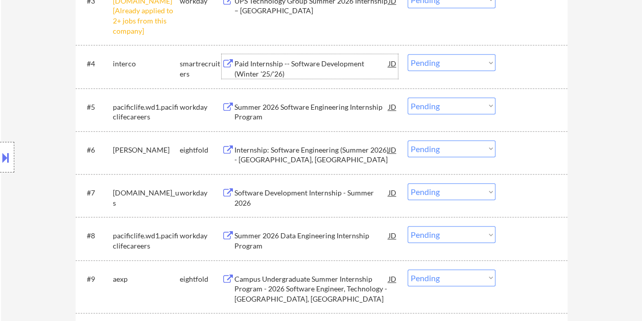
drag, startPoint x: 531, startPoint y: 67, endPoint x: 504, endPoint y: 61, distance: 27.7
click at [531, 67] on div at bounding box center [532, 63] width 45 height 18
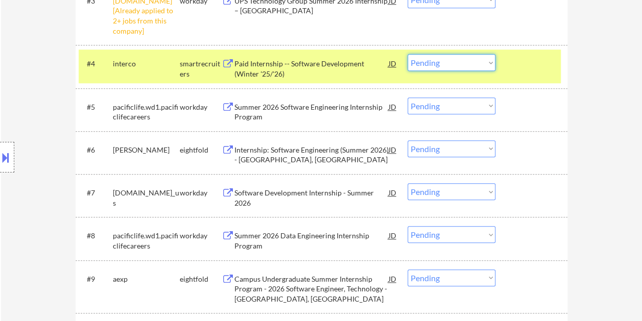
click at [488, 58] on select "Choose an option... Pending Applied Excluded (Questions) Excluded (Expired) Exc…" at bounding box center [451, 62] width 88 height 17
click at [407, 54] on select "Choose an option... Pending Applied Excluded (Questions) Excluded (Expired) Exc…" at bounding box center [451, 62] width 88 height 17
select select ""pending""
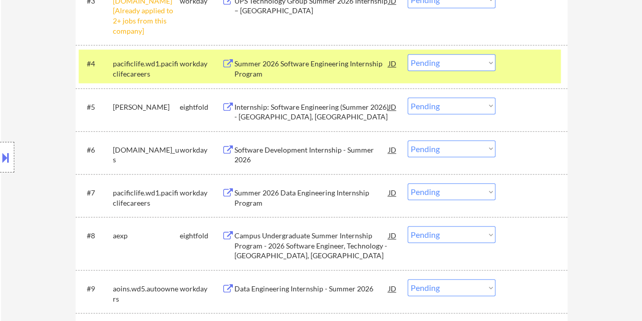
click at [519, 61] on div at bounding box center [532, 63] width 45 height 18
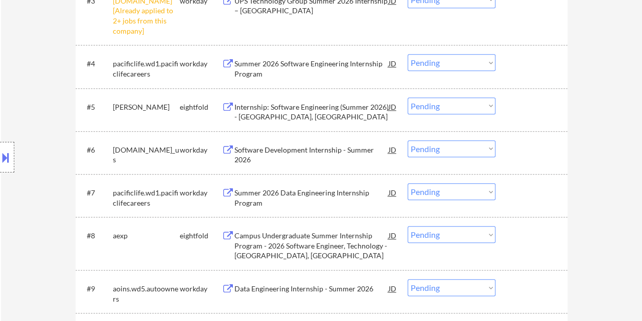
click at [517, 68] on div at bounding box center [532, 63] width 45 height 18
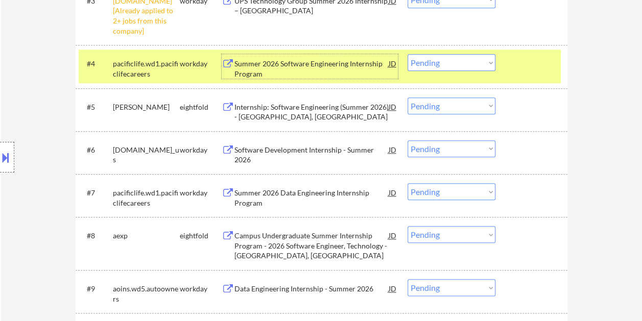
click at [319, 72] on div "Summer 2026 Software Engineering Internship Program" at bounding box center [311, 69] width 154 height 20
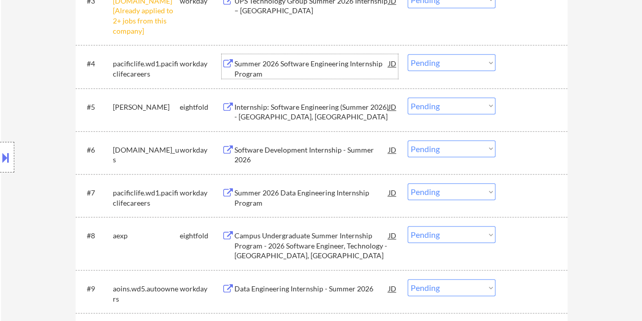
click at [3, 161] on button at bounding box center [5, 157] width 11 height 17
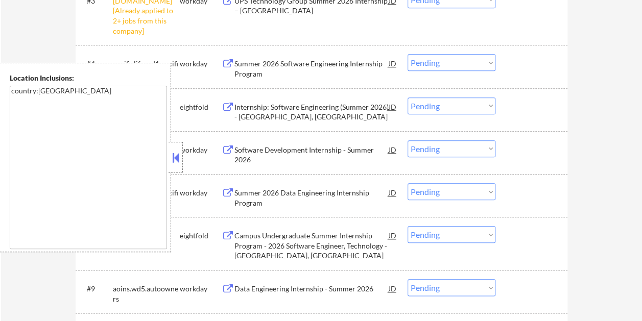
click at [175, 156] on button at bounding box center [175, 157] width 11 height 15
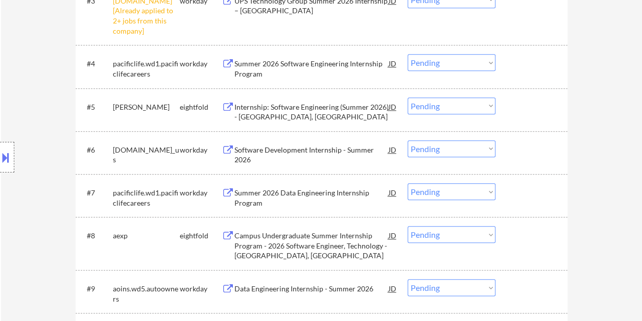
click at [522, 187] on div at bounding box center [532, 192] width 45 height 18
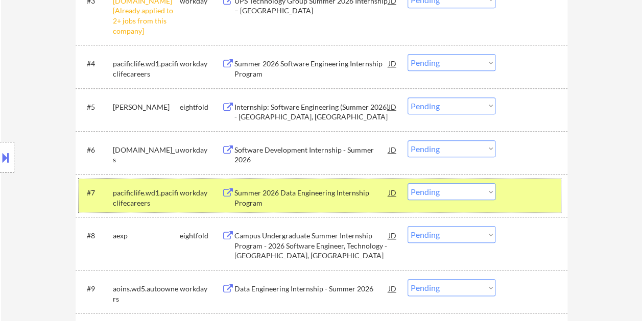
click at [491, 191] on select "Choose an option... Pending Applied Excluded (Questions) Excluded (Expired) Exc…" at bounding box center [451, 191] width 88 height 17
click at [407, 183] on select "Choose an option... Pending Applied Excluded (Questions) Excluded (Expired) Exc…" at bounding box center [451, 191] width 88 height 17
select select ""pending""
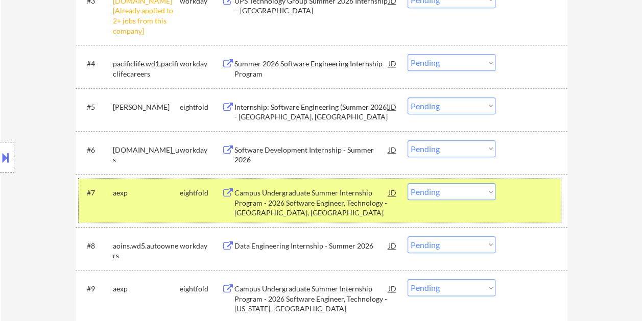
click at [530, 186] on div at bounding box center [532, 192] width 45 height 18
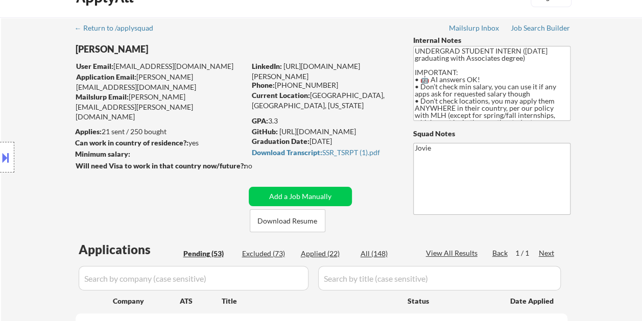
scroll to position [0, 0]
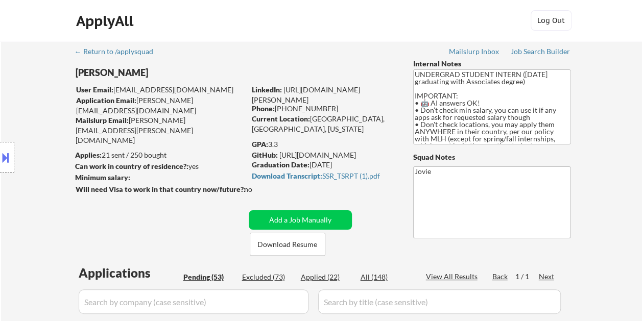
drag, startPoint x: 370, startPoint y: 21, endPoint x: 366, endPoint y: 27, distance: 6.5
click at [370, 21] on div "ApplyAll Log In Sign Up Log Out" at bounding box center [321, 23] width 511 height 26
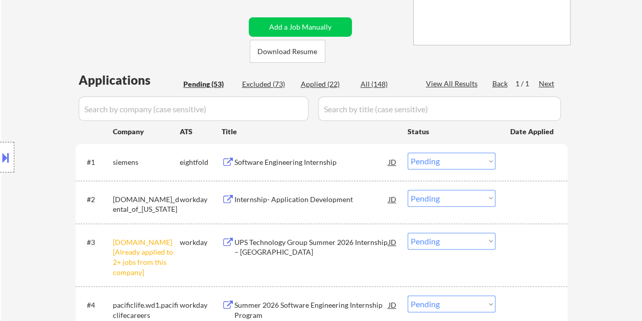
scroll to position [258, 0]
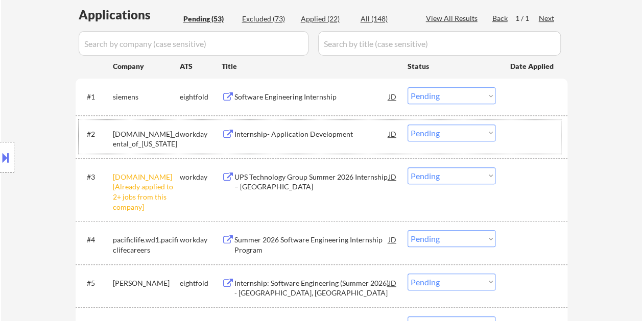
click at [520, 134] on div at bounding box center [532, 134] width 45 height 18
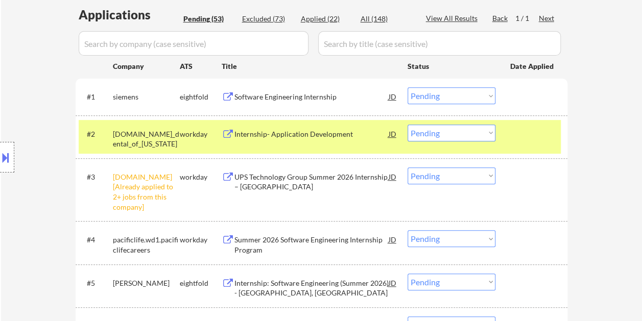
click at [274, 133] on div "Internship- Application Development" at bounding box center [311, 134] width 154 height 10
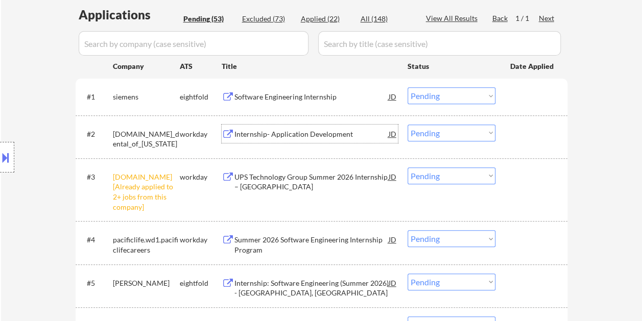
click at [508, 132] on div "#2 [DOMAIN_NAME]_dental_of_[US_STATE] workday Internship- Application Developme…" at bounding box center [320, 137] width 482 height 34
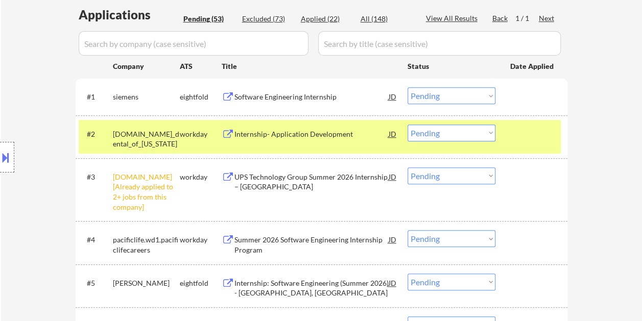
click at [490, 133] on select "Choose an option... Pending Applied Excluded (Questions) Excluded (Expired) Exc…" at bounding box center [451, 133] width 88 height 17
click at [407, 125] on select "Choose an option... Pending Applied Excluded (Questions) Excluded (Expired) Exc…" at bounding box center [451, 133] width 88 height 17
select select ""pending""
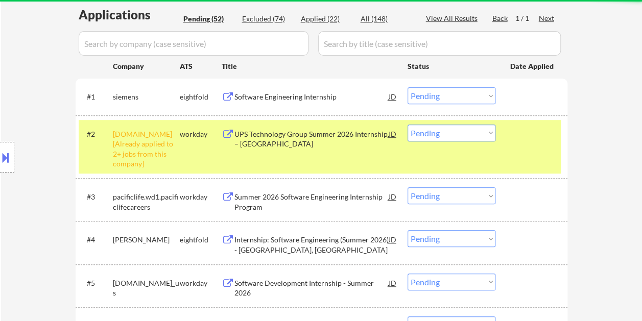
click at [520, 156] on div "#2 [DOMAIN_NAME] [Already applied to 2+ jobs from this company] workday UPS Tec…" at bounding box center [320, 147] width 482 height 54
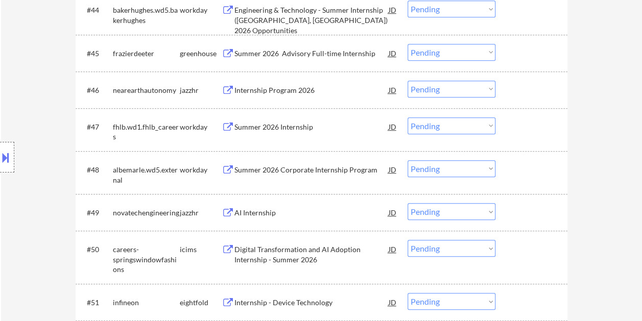
scroll to position [2180, 0]
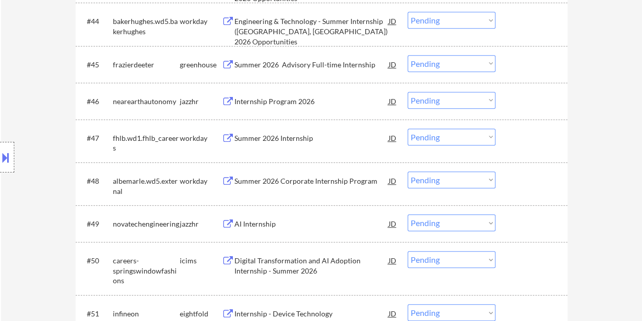
click at [528, 178] on div at bounding box center [532, 181] width 45 height 18
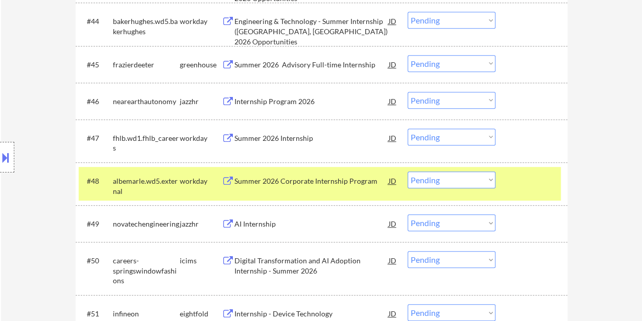
click at [340, 179] on div "Summer 2026 Corporate Internship Program" at bounding box center [311, 181] width 154 height 10
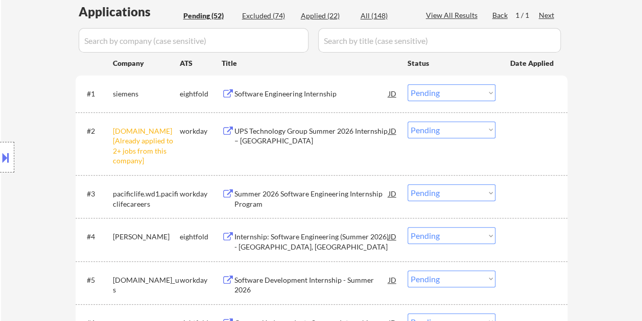
scroll to position [287, 0]
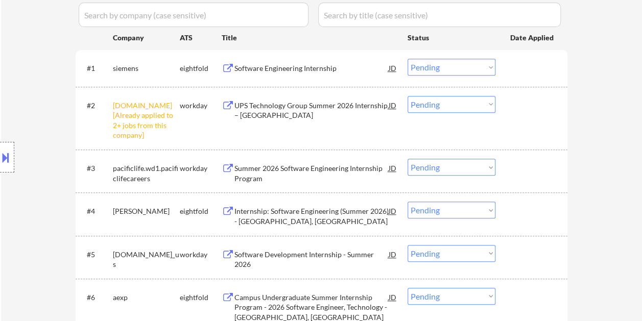
drag, startPoint x: 540, startPoint y: 165, endPoint x: 526, endPoint y: 165, distance: 13.8
click at [539, 165] on div at bounding box center [532, 168] width 45 height 18
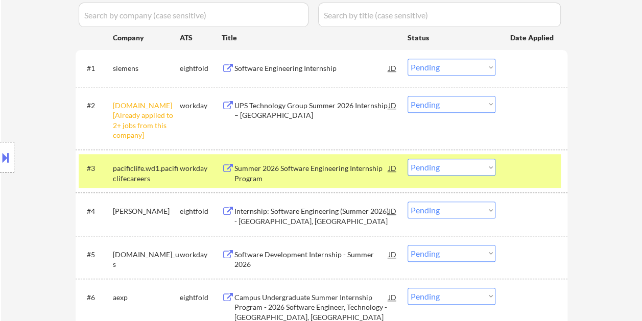
click at [334, 176] on div "Summer 2026 Software Engineering Internship Program" at bounding box center [311, 173] width 154 height 20
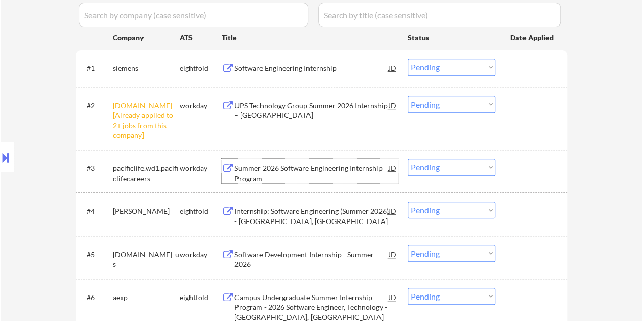
click at [528, 176] on div at bounding box center [532, 168] width 45 height 18
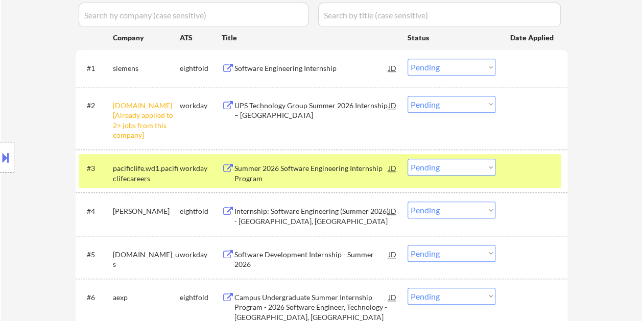
click at [482, 167] on select "Choose an option... Pending Applied Excluded (Questions) Excluded (Expired) Exc…" at bounding box center [451, 167] width 88 height 17
click at [407, 159] on select "Choose an option... Pending Applied Excluded (Questions) Excluded (Expired) Exc…" at bounding box center [451, 167] width 88 height 17
select select ""pending""
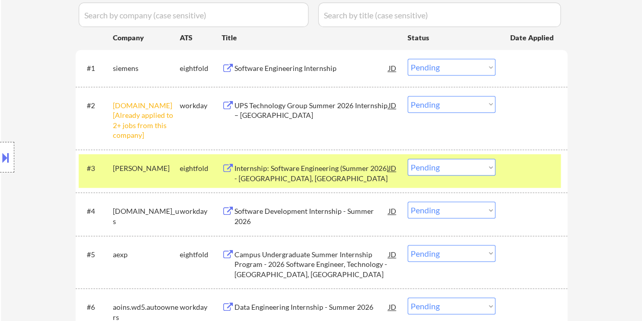
click at [533, 166] on div at bounding box center [532, 168] width 45 height 18
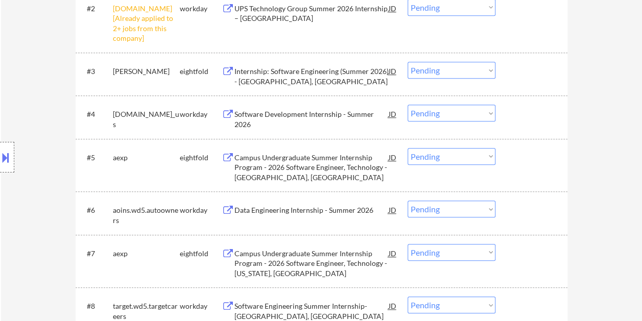
scroll to position [444, 0]
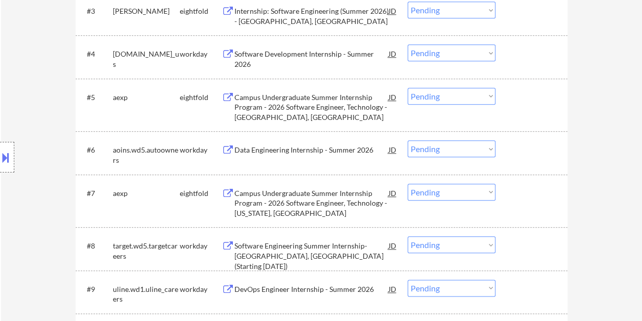
click at [538, 153] on div at bounding box center [532, 149] width 45 height 18
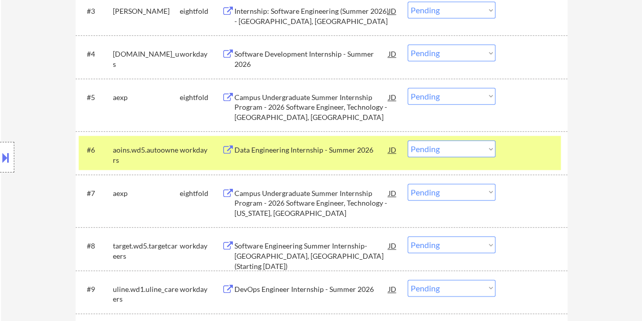
click at [306, 153] on div "Data Engineering Internship - Summer 2026" at bounding box center [311, 150] width 154 height 10
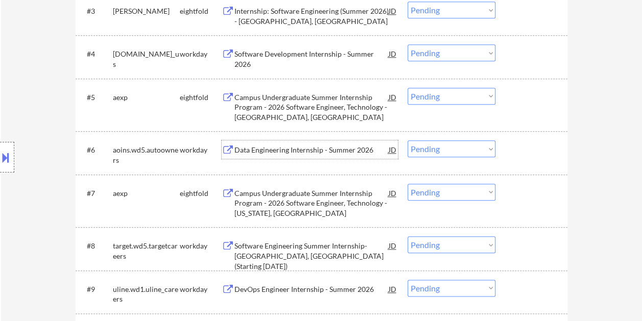
click at [506, 153] on div "#6 aoins.wd5.autoowners workday Data Engineering Internship - Summer 2026 JD Ch…" at bounding box center [320, 153] width 482 height 34
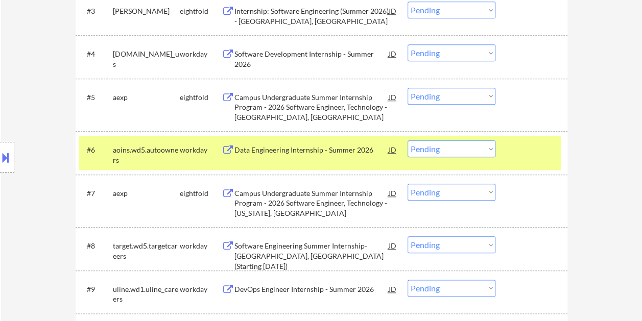
click at [491, 148] on select "Choose an option... Pending Applied Excluded (Questions) Excluded (Expired) Exc…" at bounding box center [451, 148] width 88 height 17
click at [407, 140] on select "Choose an option... Pending Applied Excluded (Questions) Excluded (Expired) Exc…" at bounding box center [451, 148] width 88 height 17
select select ""pending""
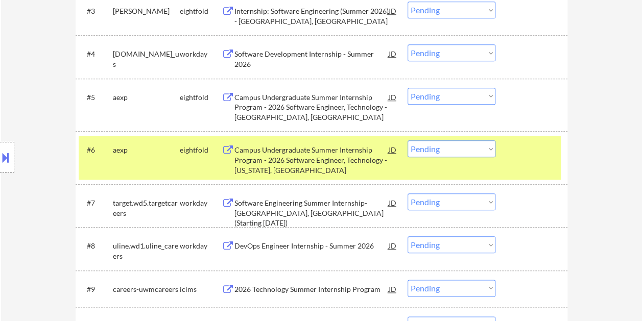
click at [536, 159] on div "#6 aexp eightfold Campus Undergraduate Summer Internship Program - 2026 Softwar…" at bounding box center [320, 158] width 482 height 44
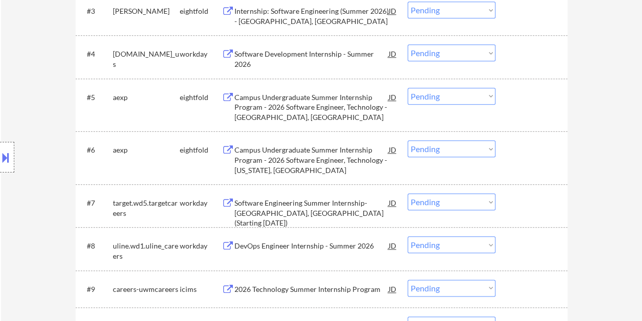
click at [536, 159] on div "#6 aexp eightfold Campus Undergraduate Summer Internship Program - 2026 Softwar…" at bounding box center [320, 158] width 482 height 44
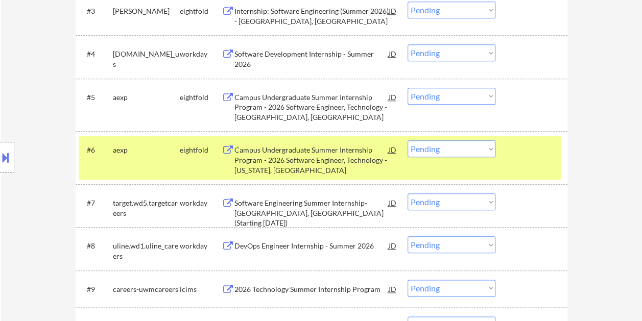
click at [536, 159] on div "#6 aexp eightfold Campus Undergraduate Summer Internship Program - 2026 Softwar…" at bounding box center [320, 158] width 482 height 44
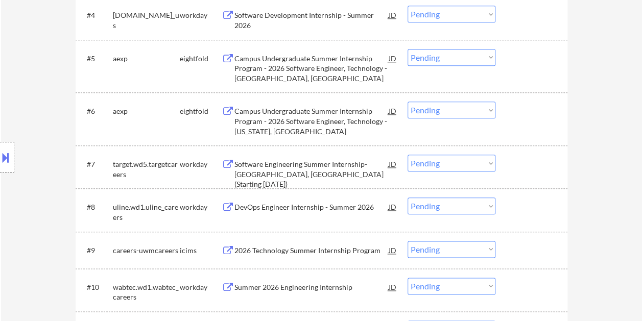
scroll to position [525, 0]
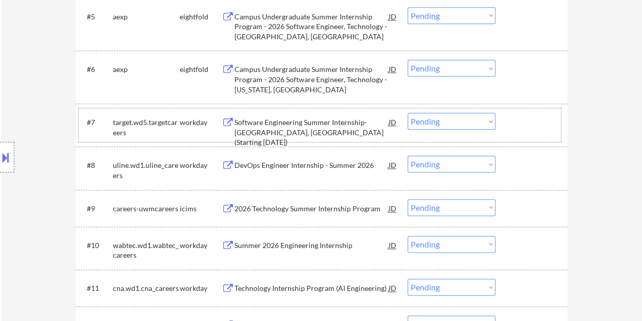
click at [534, 131] on div at bounding box center [532, 122] width 45 height 18
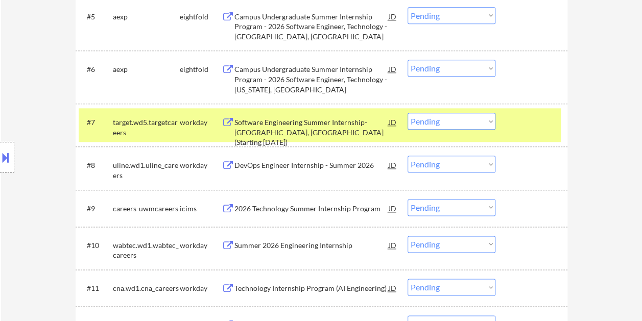
click at [304, 129] on div "Software Engineering Summer Internship-[GEOGRAPHIC_DATA], [GEOGRAPHIC_DATA] (St…" at bounding box center [311, 132] width 154 height 30
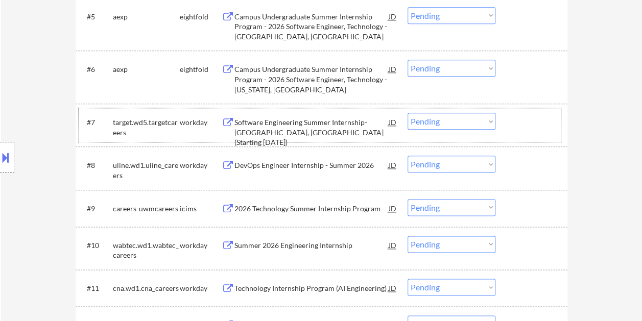
click at [518, 125] on div at bounding box center [532, 122] width 45 height 18
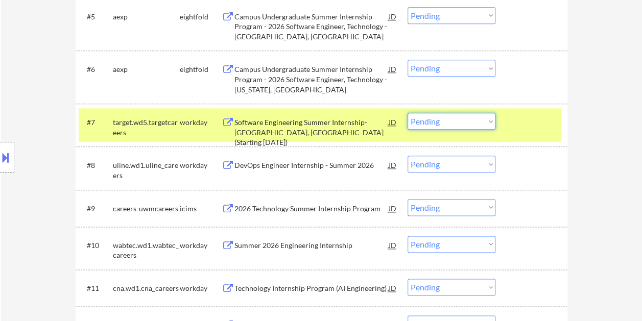
click at [489, 124] on select "Choose an option... Pending Applied Excluded (Questions) Excluded (Expired) Exc…" at bounding box center [451, 121] width 88 height 17
click at [407, 113] on select "Choose an option... Pending Applied Excluded (Questions) Excluded (Expired) Exc…" at bounding box center [451, 121] width 88 height 17
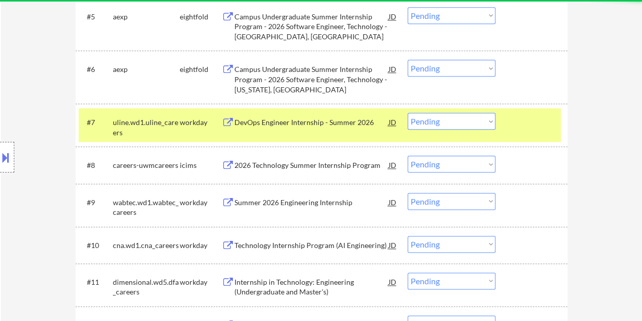
click at [540, 123] on div at bounding box center [532, 122] width 45 height 18
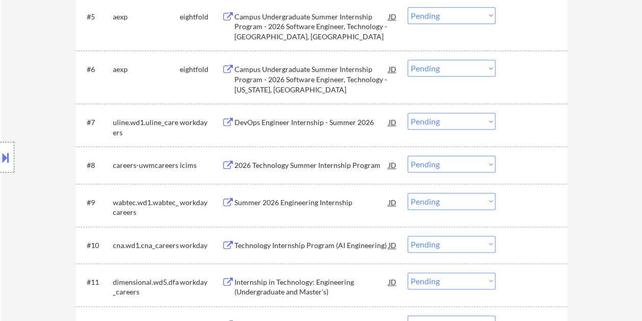
click at [529, 133] on div "#7 uline.wd1.uline_careers workday DevOps Engineer Internship - Summer 2026 JD …" at bounding box center [320, 125] width 482 height 34
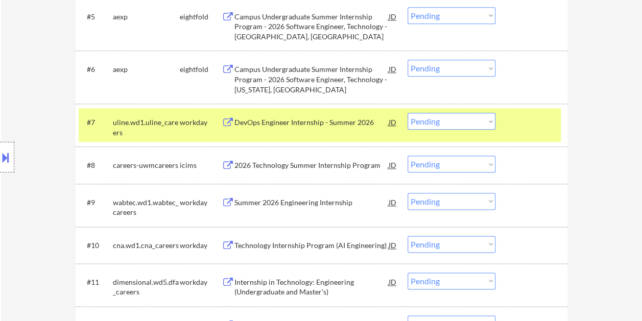
click at [253, 122] on div "DevOps Engineer Internship - Summer 2026" at bounding box center [311, 122] width 154 height 10
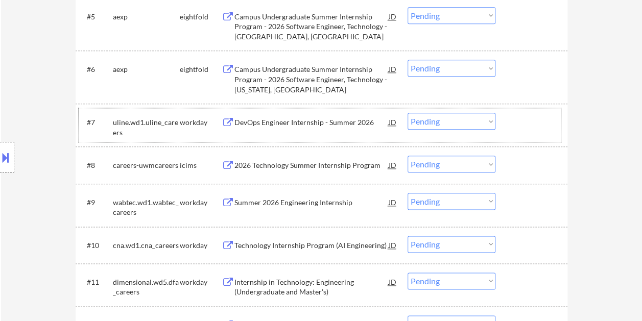
drag, startPoint x: 535, startPoint y: 126, endPoint x: 497, endPoint y: 130, distance: 37.5
click at [533, 126] on div at bounding box center [532, 122] width 45 height 18
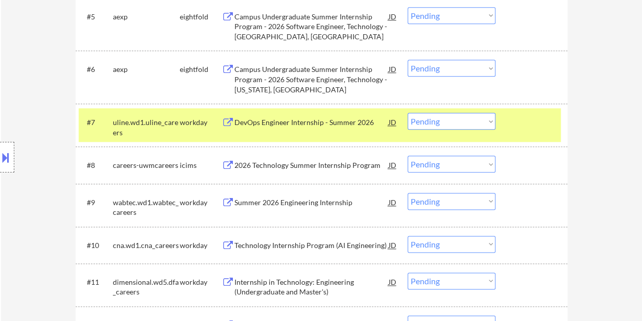
click at [493, 124] on select "Choose an option... Pending Applied Excluded (Questions) Excluded (Expired) Exc…" at bounding box center [451, 121] width 88 height 17
click at [407, 113] on select "Choose an option... Pending Applied Excluded (Questions) Excluded (Expired) Exc…" at bounding box center [451, 121] width 88 height 17
select select ""pending""
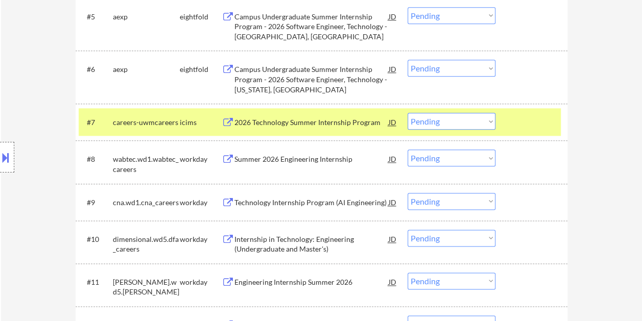
click at [523, 118] on div at bounding box center [532, 122] width 45 height 18
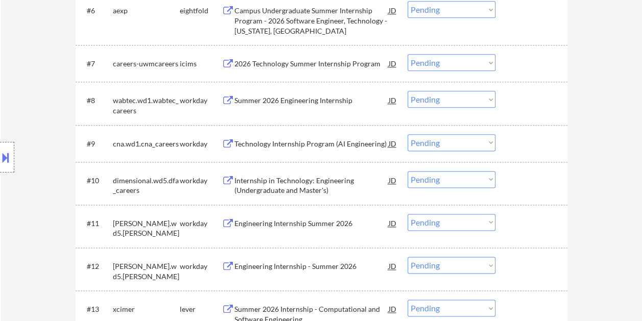
scroll to position [587, 0]
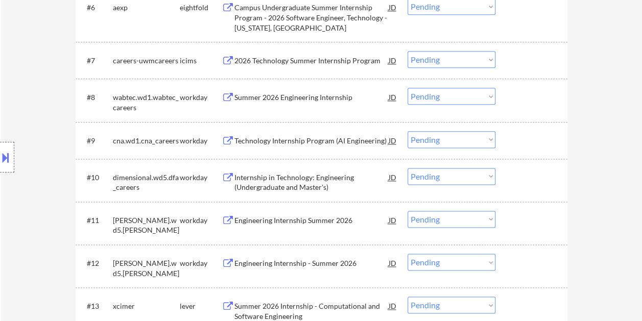
click at [523, 178] on div at bounding box center [532, 177] width 45 height 18
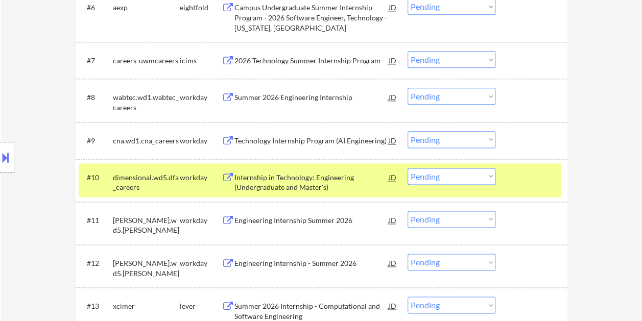
click at [297, 177] on div "Internship in Technology: Engineering (Undergraduate and Master's)" at bounding box center [311, 183] width 154 height 20
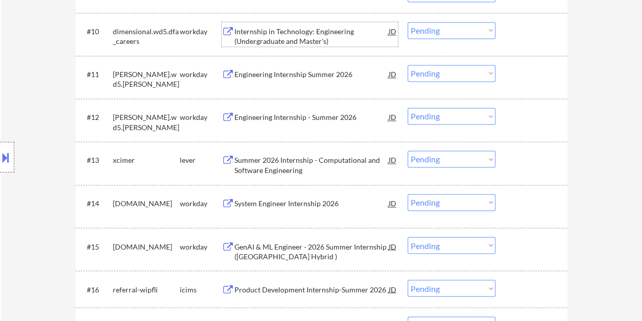
scroll to position [777, 0]
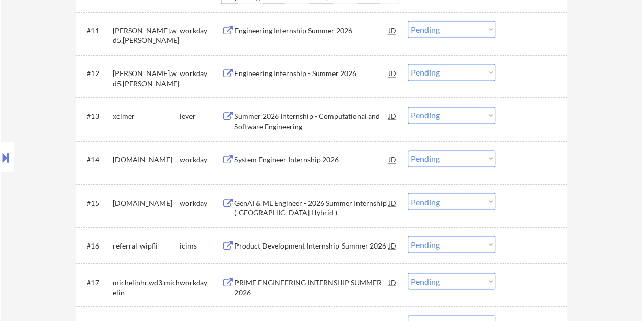
click at [523, 127] on div "#13 xcimer lever Summer 2026 Internship - Computational and Software Engineerin…" at bounding box center [320, 119] width 482 height 34
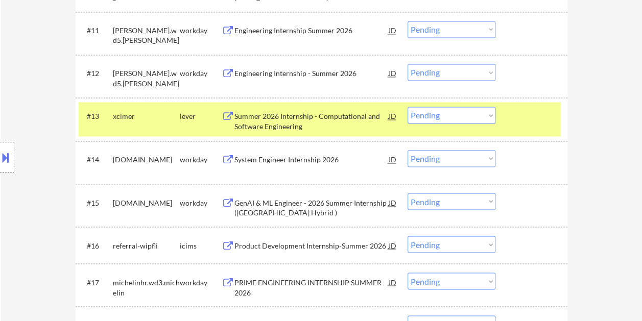
click at [507, 117] on div "#13 xcimer lever Summer 2026 Internship - Computational and Software Engineerin…" at bounding box center [320, 119] width 482 height 34
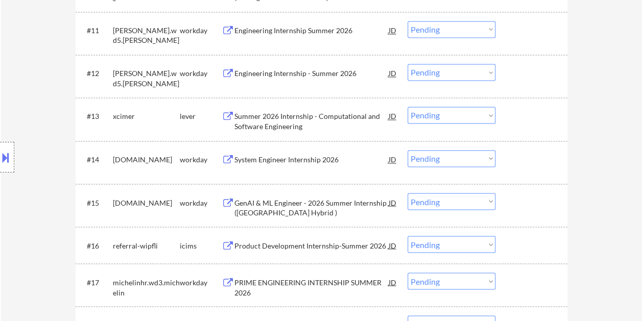
click at [525, 75] on div at bounding box center [532, 73] width 45 height 18
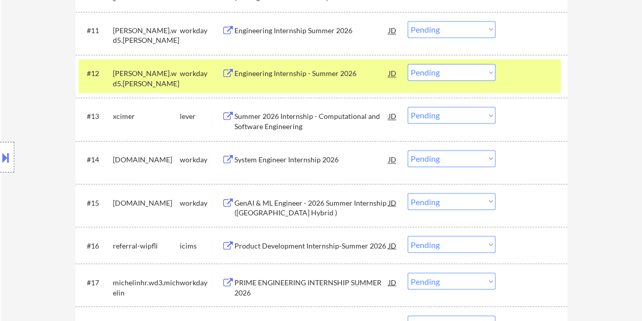
click at [322, 72] on div "Engineering Internship - Summer 2026" at bounding box center [311, 73] width 154 height 10
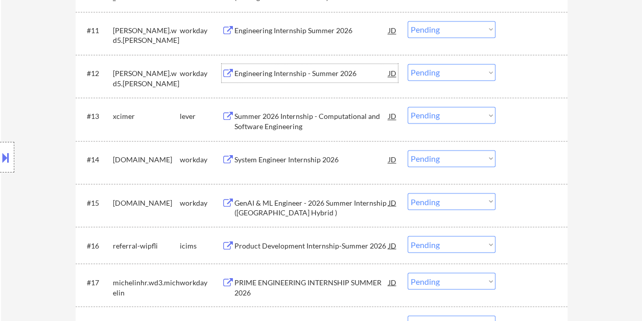
click at [524, 206] on div at bounding box center [532, 202] width 45 height 18
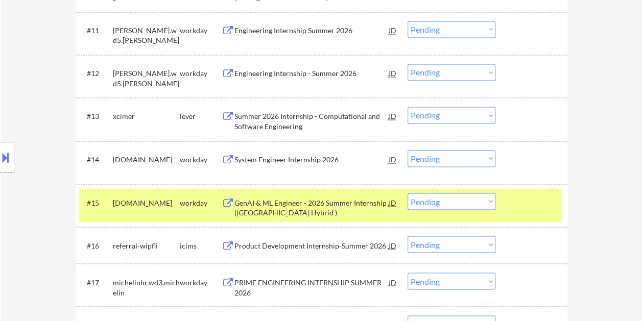
click at [321, 203] on div "GenAI & ML Engineer - 2026 Summer Internship ([GEOGRAPHIC_DATA] Hybrid )" at bounding box center [311, 208] width 154 height 20
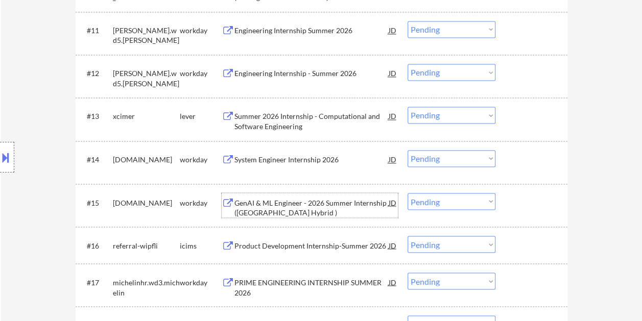
click at [509, 207] on div "#15 [DOMAIN_NAME] workday [PERSON_NAME] & ML Engineer - 2026 Summer Internship …" at bounding box center [320, 205] width 482 height 34
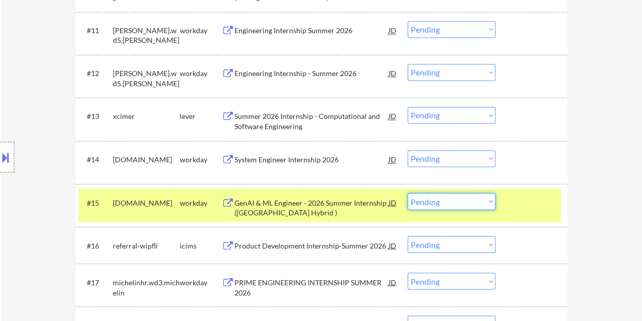
click at [493, 202] on select "Choose an option... Pending Applied Excluded (Questions) Excluded (Expired) Exc…" at bounding box center [451, 201] width 88 height 17
click at [407, 193] on select "Choose an option... Pending Applied Excluded (Questions) Excluded (Expired) Exc…" at bounding box center [451, 201] width 88 height 17
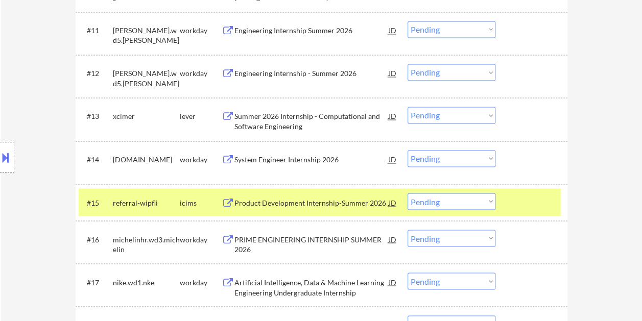
click at [513, 204] on div at bounding box center [532, 202] width 45 height 18
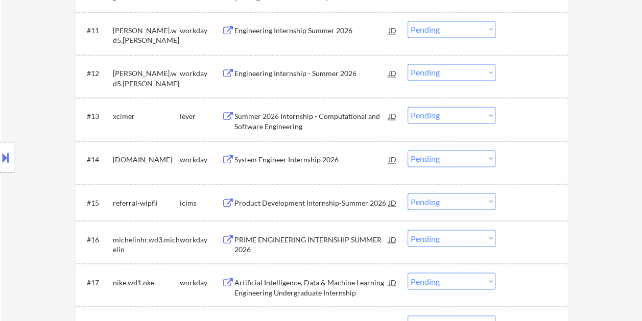
click at [521, 209] on div at bounding box center [532, 202] width 45 height 18
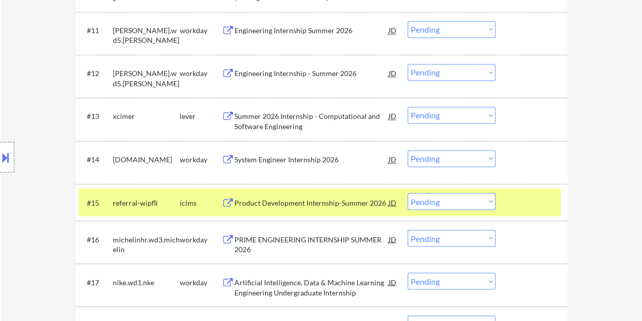
click at [325, 202] on div "Product Development Internship-Summer 2026" at bounding box center [311, 203] width 154 height 10
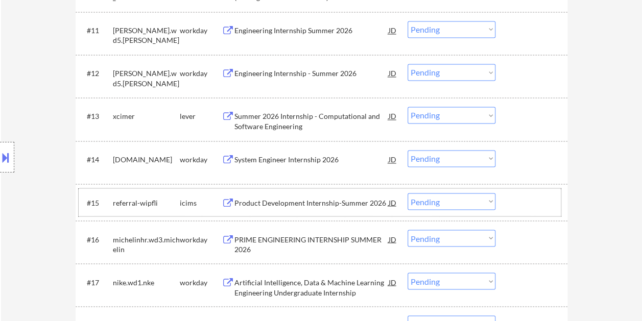
click at [524, 209] on div at bounding box center [532, 202] width 45 height 18
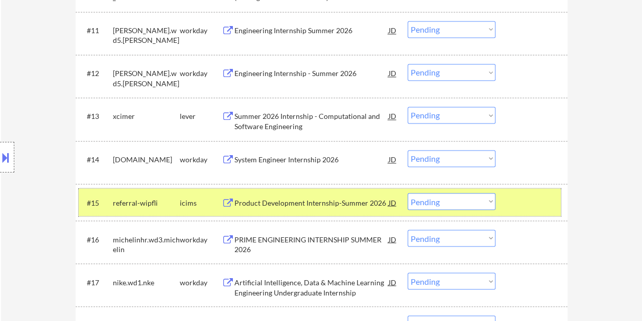
click at [490, 199] on select "Choose an option... Pending Applied Excluded (Questions) Excluded (Expired) Exc…" at bounding box center [451, 201] width 88 height 17
click at [407, 193] on select "Choose an option... Pending Applied Excluded (Questions) Excluded (Expired) Exc…" at bounding box center [451, 201] width 88 height 17
select select ""pending""
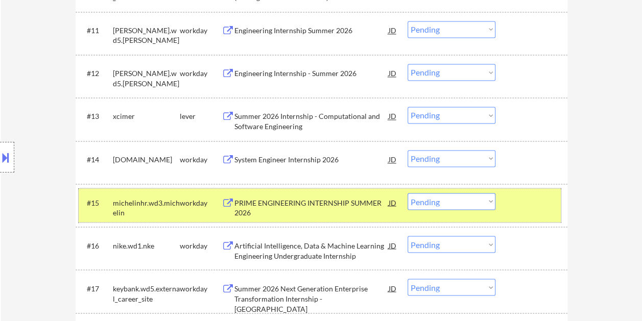
click at [525, 199] on div at bounding box center [532, 202] width 45 height 18
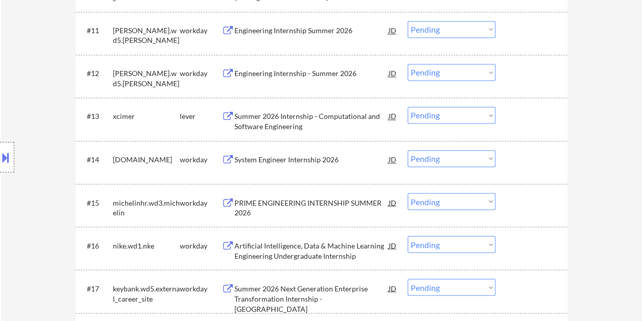
click at [509, 203] on div "#15 michelinhr.wd3.michelin workday PRIME ENGINEERING INTERNSHIP SUMMER 2026 JD…" at bounding box center [320, 205] width 482 height 34
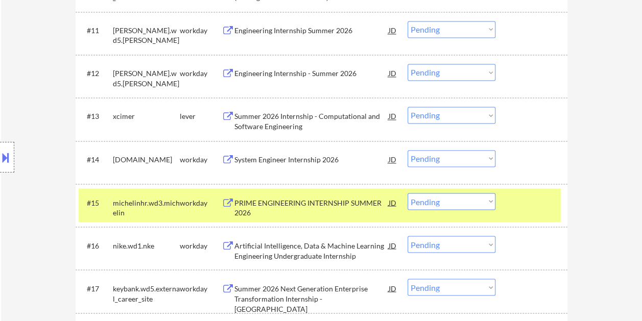
click at [512, 199] on div at bounding box center [532, 202] width 45 height 18
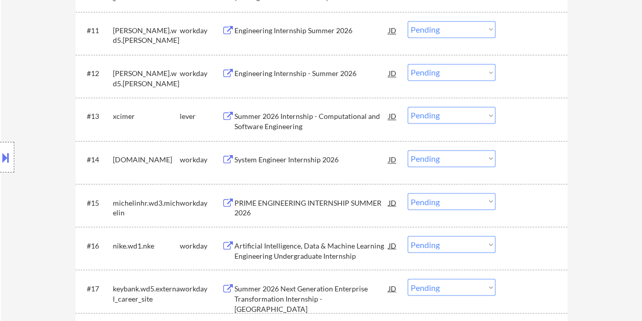
click at [533, 213] on div "#15 michelinhr.wd3.michelin workday PRIME ENGINEERING INTERNSHIP SUMMER 2026 JD…" at bounding box center [320, 205] width 482 height 34
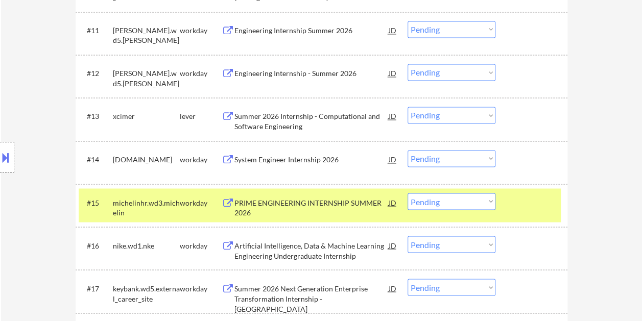
click at [546, 206] on div at bounding box center [532, 202] width 45 height 18
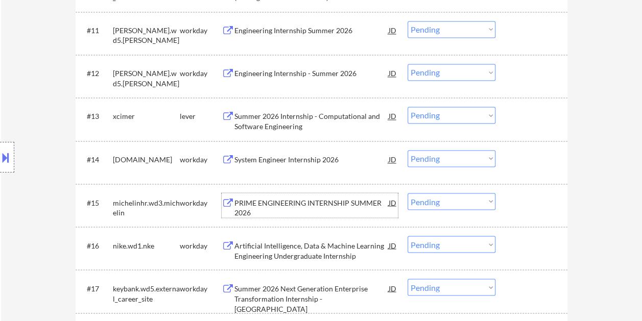
click at [332, 211] on div "PRIME ENGINEERING INTERNSHIP SUMMER 2026" at bounding box center [311, 208] width 154 height 20
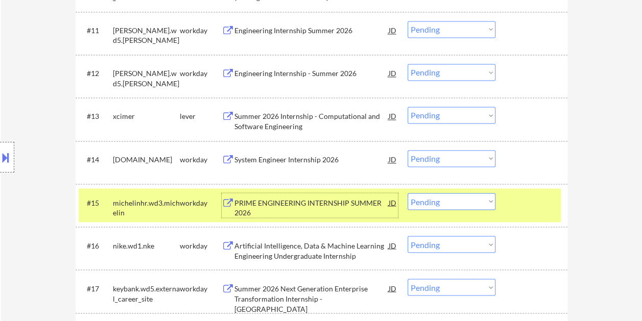
click at [551, 209] on div at bounding box center [532, 202] width 45 height 18
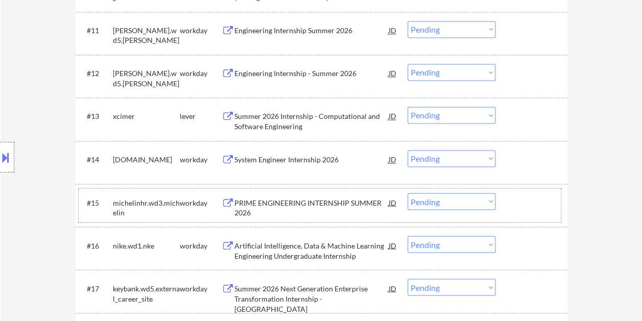
click at [545, 204] on div at bounding box center [532, 202] width 45 height 18
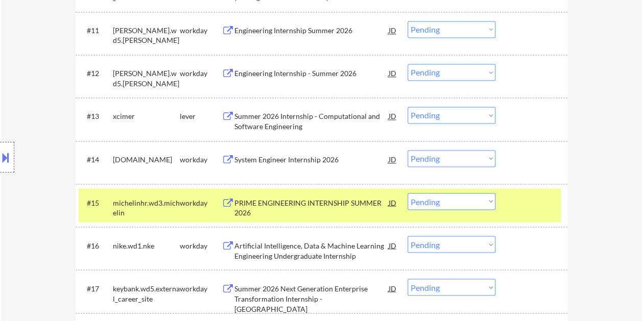
click at [517, 201] on div at bounding box center [532, 202] width 45 height 18
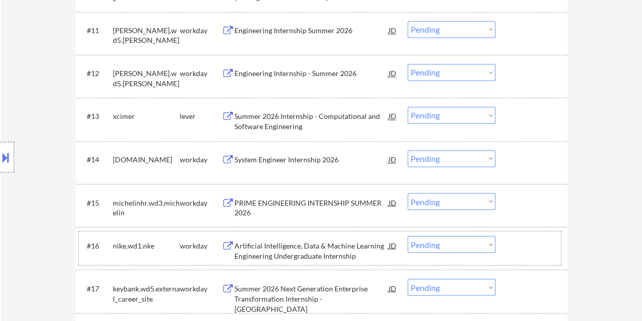
click at [508, 244] on div "#16 nike.wd1.nke workday Artificial Intelligence, Data & Machine Learning Engin…" at bounding box center [320, 248] width 482 height 34
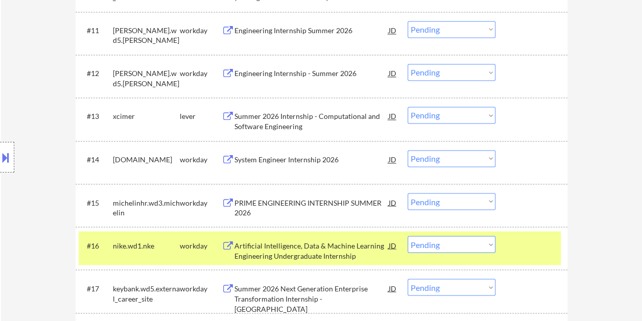
click at [378, 247] on div "Artificial Intelligence, Data & Machine Learning Engineering Undergraduate Inte…" at bounding box center [311, 250] width 154 height 20
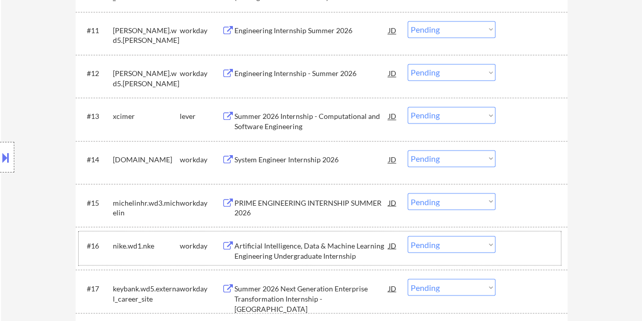
drag, startPoint x: 525, startPoint y: 243, endPoint x: 479, endPoint y: 245, distance: 46.0
click at [523, 243] on div at bounding box center [532, 245] width 45 height 18
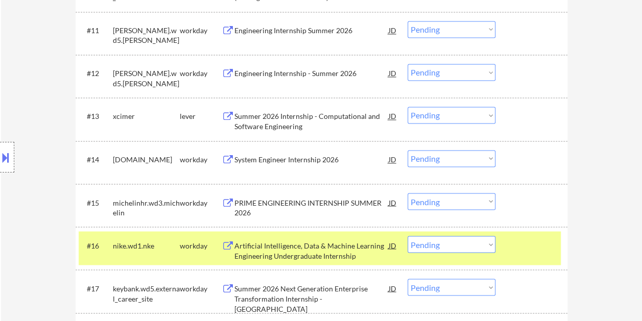
click at [478, 245] on select "Choose an option... Pending Applied Excluded (Questions) Excluded (Expired) Exc…" at bounding box center [451, 244] width 88 height 17
click at [407, 236] on select "Choose an option... Pending Applied Excluded (Questions) Excluded (Expired) Exc…" at bounding box center [451, 244] width 88 height 17
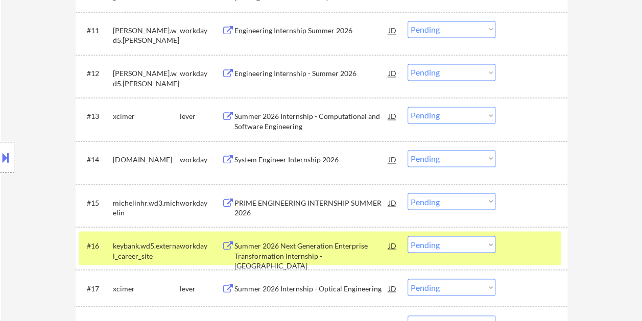
click at [510, 239] on div at bounding box center [532, 245] width 45 height 18
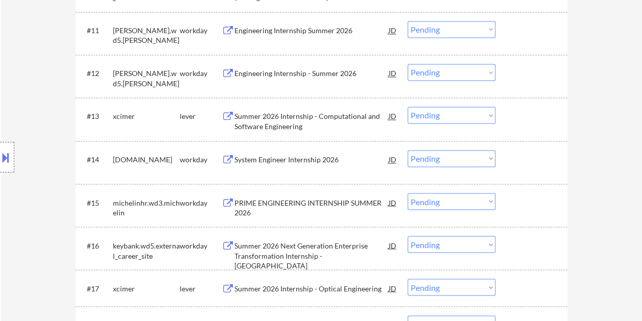
drag, startPoint x: 550, startPoint y: 247, endPoint x: 543, endPoint y: 247, distance: 7.1
click at [549, 247] on div at bounding box center [532, 245] width 45 height 18
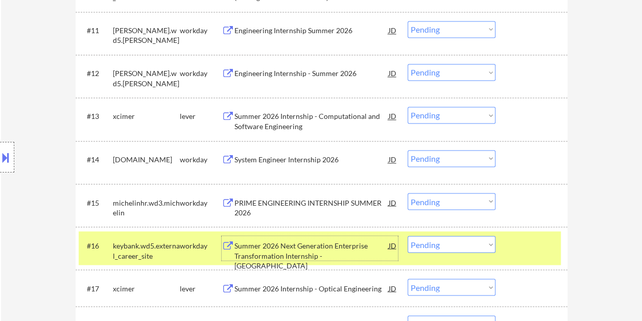
click at [365, 250] on div "Summer 2026 Next Generation Enterprise Transformation Internship - [GEOGRAPHIC_…" at bounding box center [311, 255] width 154 height 30
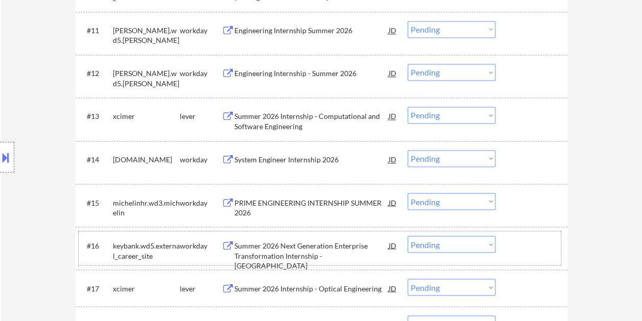
drag, startPoint x: 521, startPoint y: 237, endPoint x: 499, endPoint y: 242, distance: 22.0
click at [520, 238] on div at bounding box center [532, 245] width 45 height 18
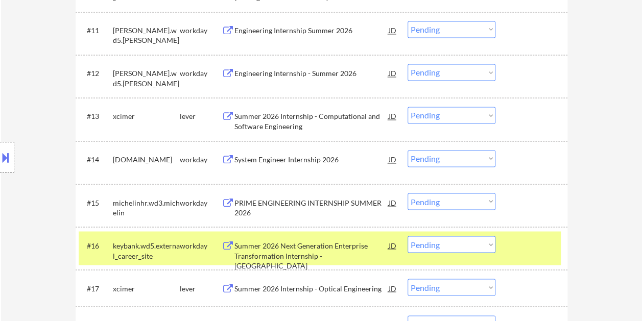
click at [492, 242] on select "Choose an option... Pending Applied Excluded (Questions) Excluded (Expired) Exc…" at bounding box center [451, 244] width 88 height 17
click at [407, 236] on select "Choose an option... Pending Applied Excluded (Questions) Excluded (Expired) Exc…" at bounding box center [451, 244] width 88 height 17
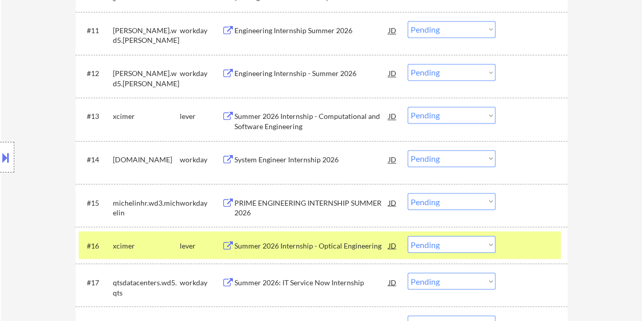
click at [538, 245] on div at bounding box center [532, 245] width 45 height 18
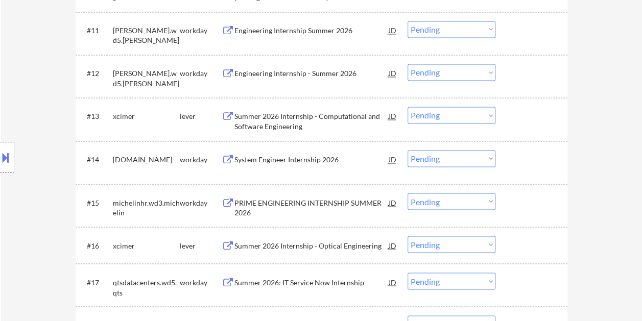
scroll to position [828, 0]
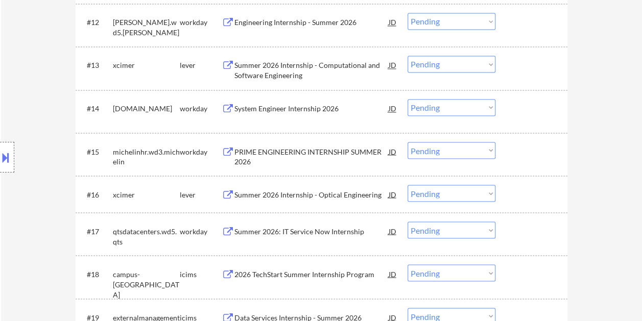
click at [517, 200] on div at bounding box center [532, 194] width 45 height 18
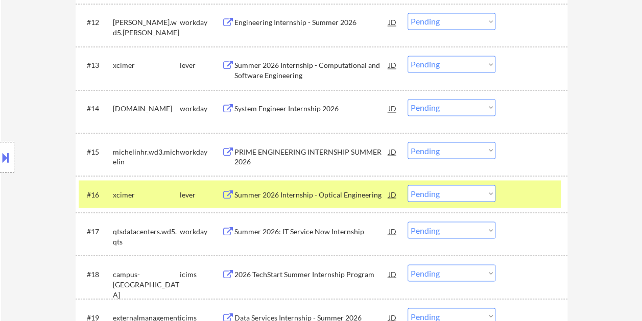
click at [345, 190] on div "Summer 2026 Internship - Optical Engineering" at bounding box center [311, 194] width 154 height 10
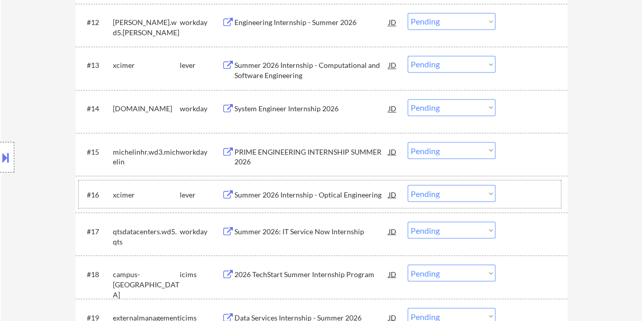
click at [514, 191] on div at bounding box center [532, 194] width 45 height 18
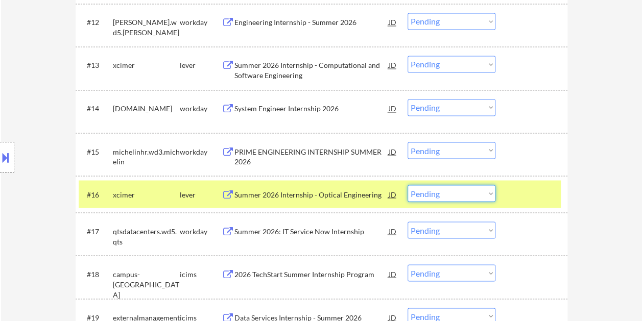
click at [488, 191] on select "Choose an option... Pending Applied Excluded (Questions) Excluded (Expired) Exc…" at bounding box center [451, 193] width 88 height 17
click at [407, 185] on select "Choose an option... Pending Applied Excluded (Questions) Excluded (Expired) Exc…" at bounding box center [451, 193] width 88 height 17
select select ""pending""
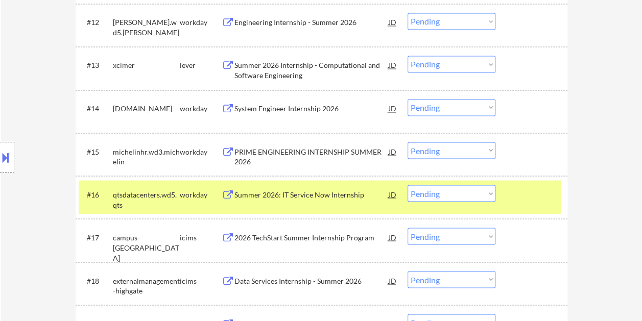
click at [517, 201] on div at bounding box center [532, 194] width 45 height 18
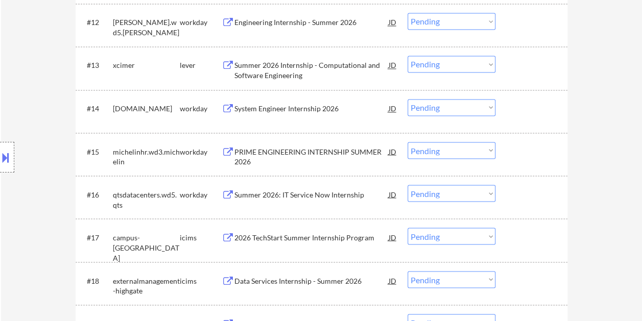
click at [520, 195] on div at bounding box center [532, 194] width 45 height 18
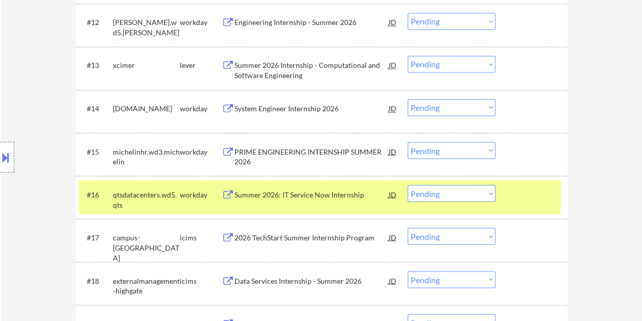
click at [354, 195] on div "Summer 2026: IT Service Now Internship" at bounding box center [311, 194] width 154 height 10
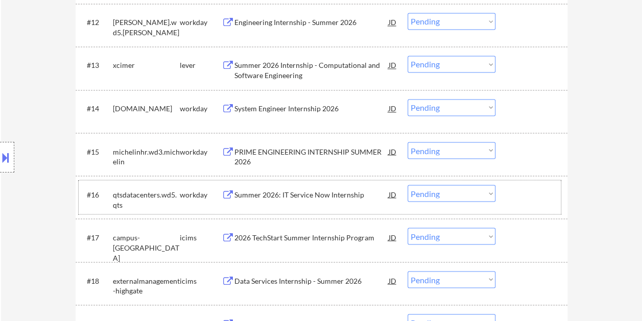
click at [522, 194] on div at bounding box center [532, 194] width 45 height 18
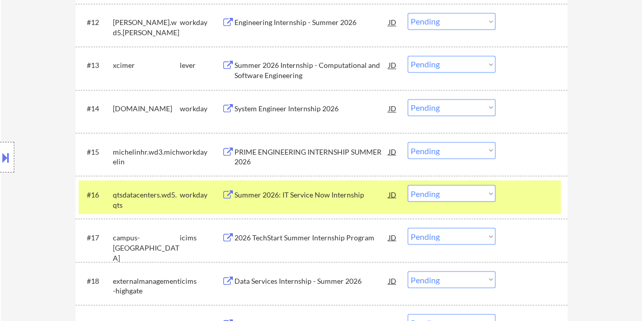
select select ""pending""
